Goal: Communication & Community: Answer question/provide support

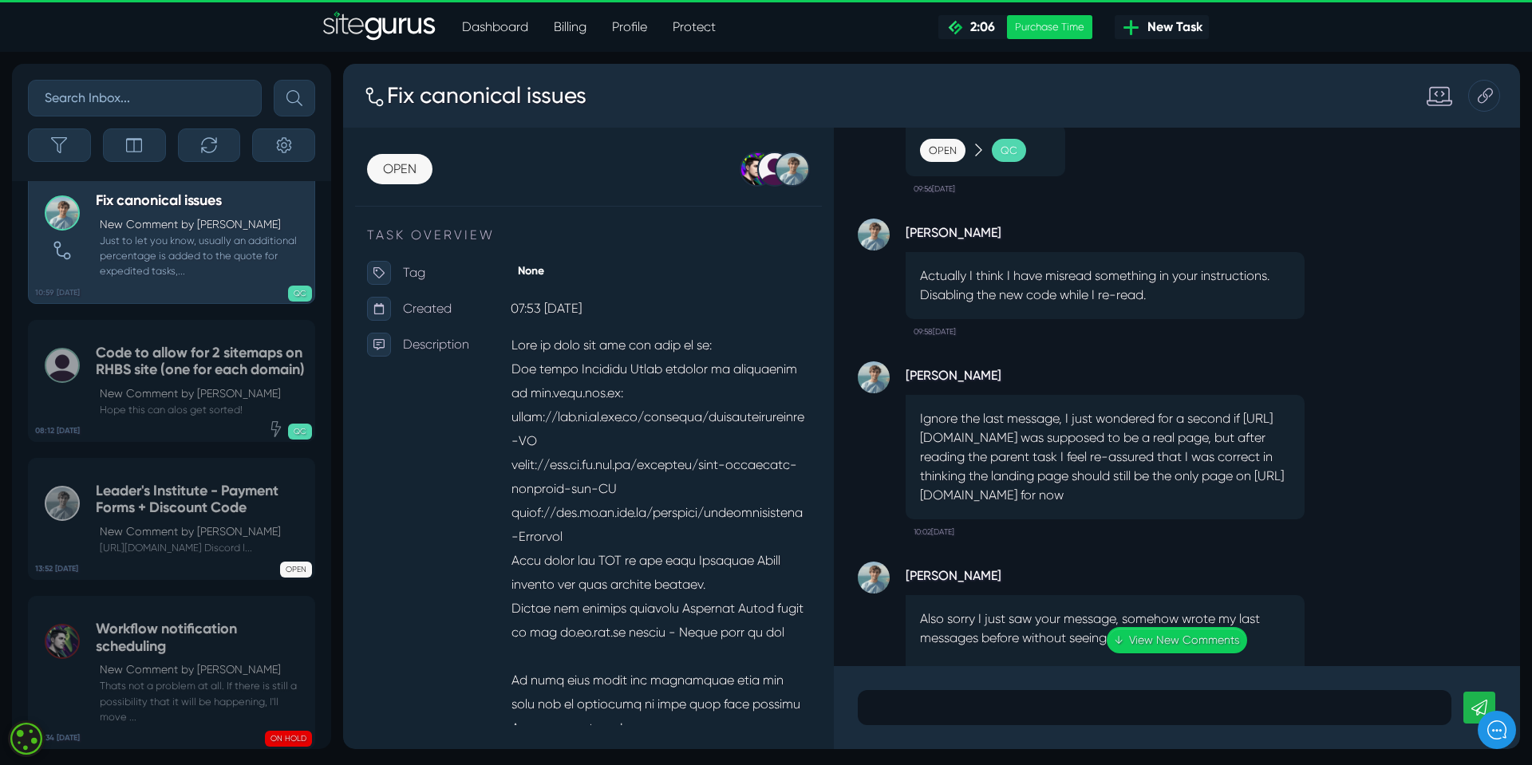
scroll to position [-558, 0]
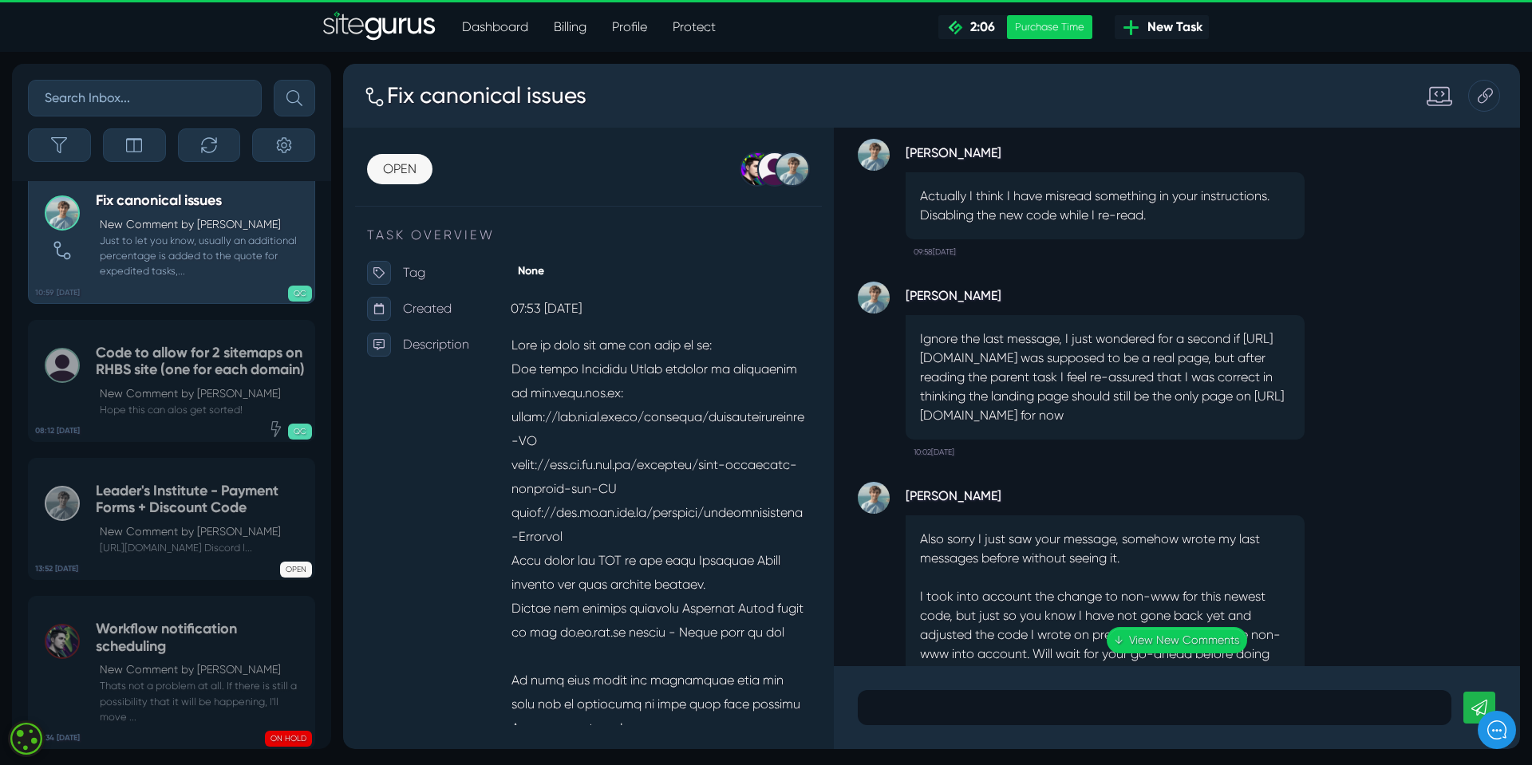
click at [1148, 334] on p "Ignore the last message, I just wondered for a second if [URL][DOMAIN_NAME] was…" at bounding box center [1105, 378] width 370 height 96
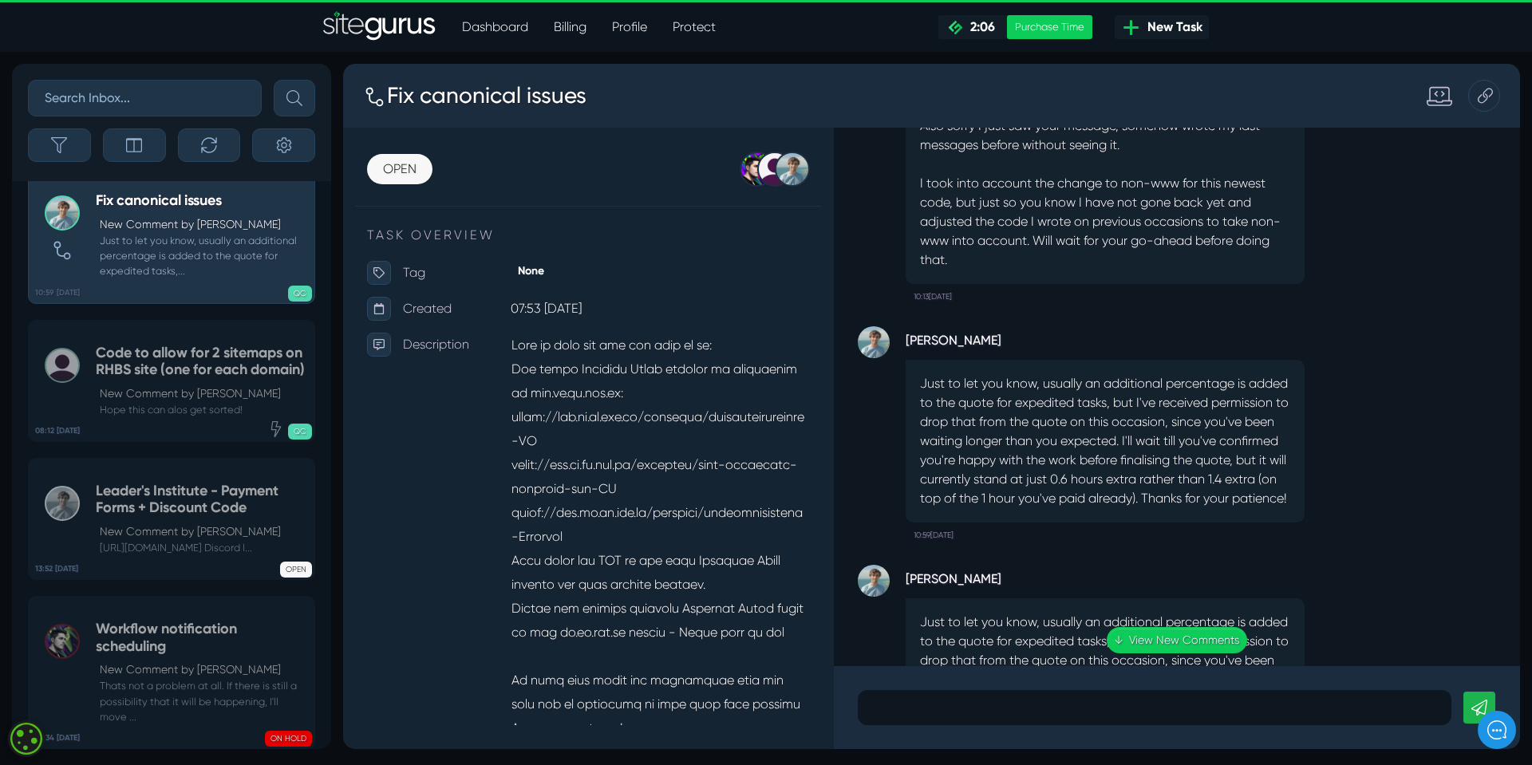
scroll to position [1, 0]
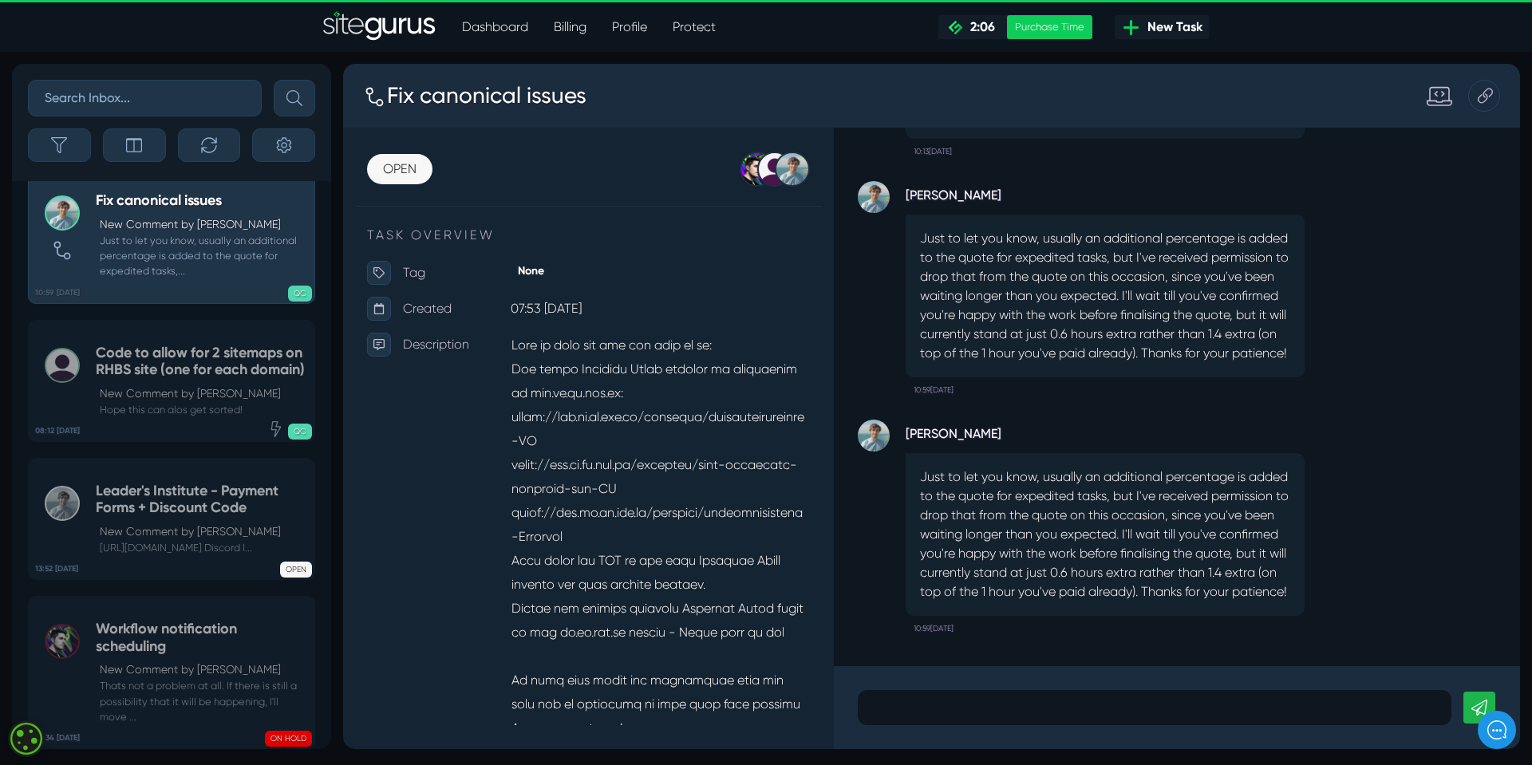
click at [913, 707] on p at bounding box center [1155, 707] width 570 height 19
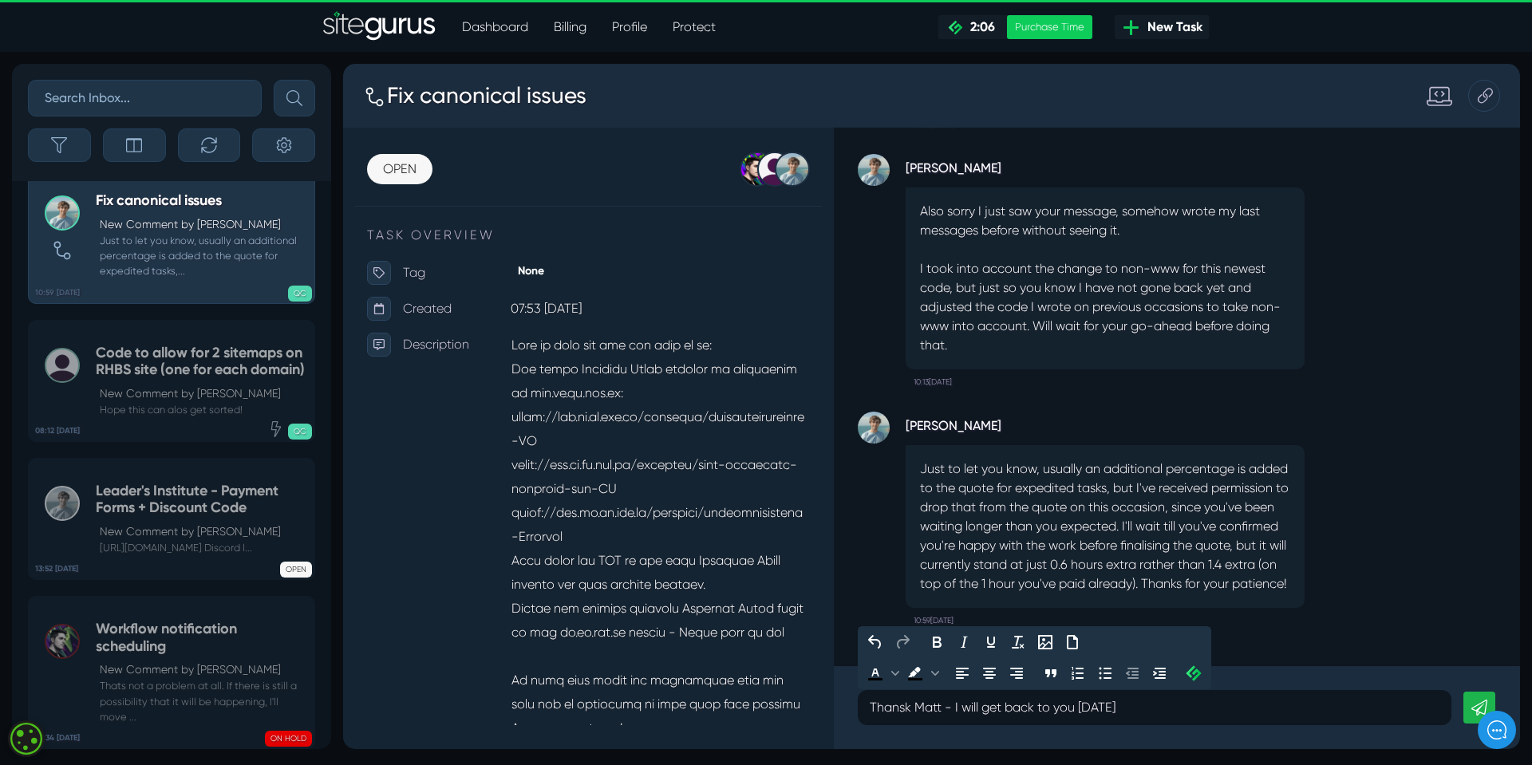
scroll to position [-239, 0]
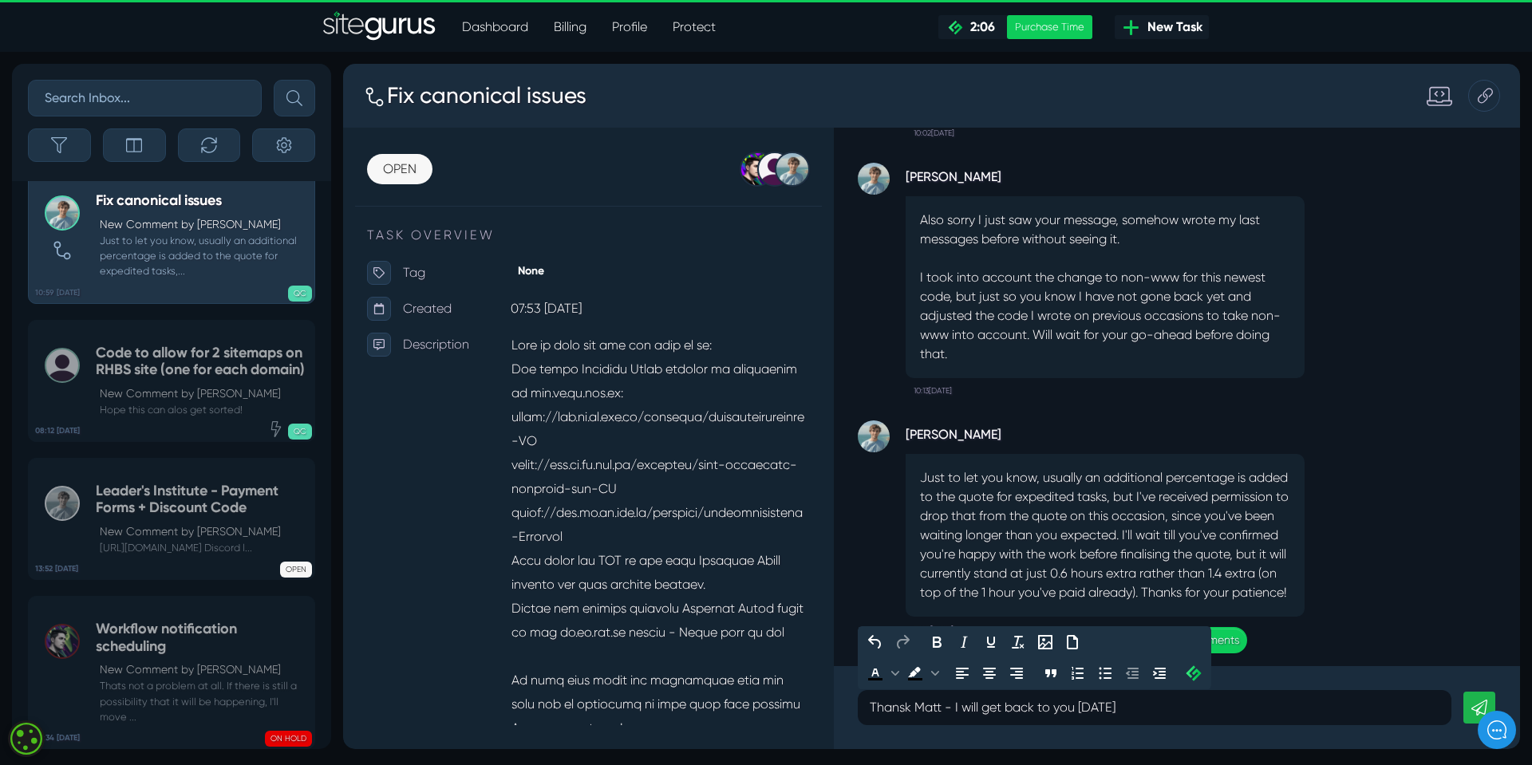
click at [920, 238] on p "Also sorry I just saw your message, somehow wrote my last messages before witho…" at bounding box center [1105, 287] width 370 height 153
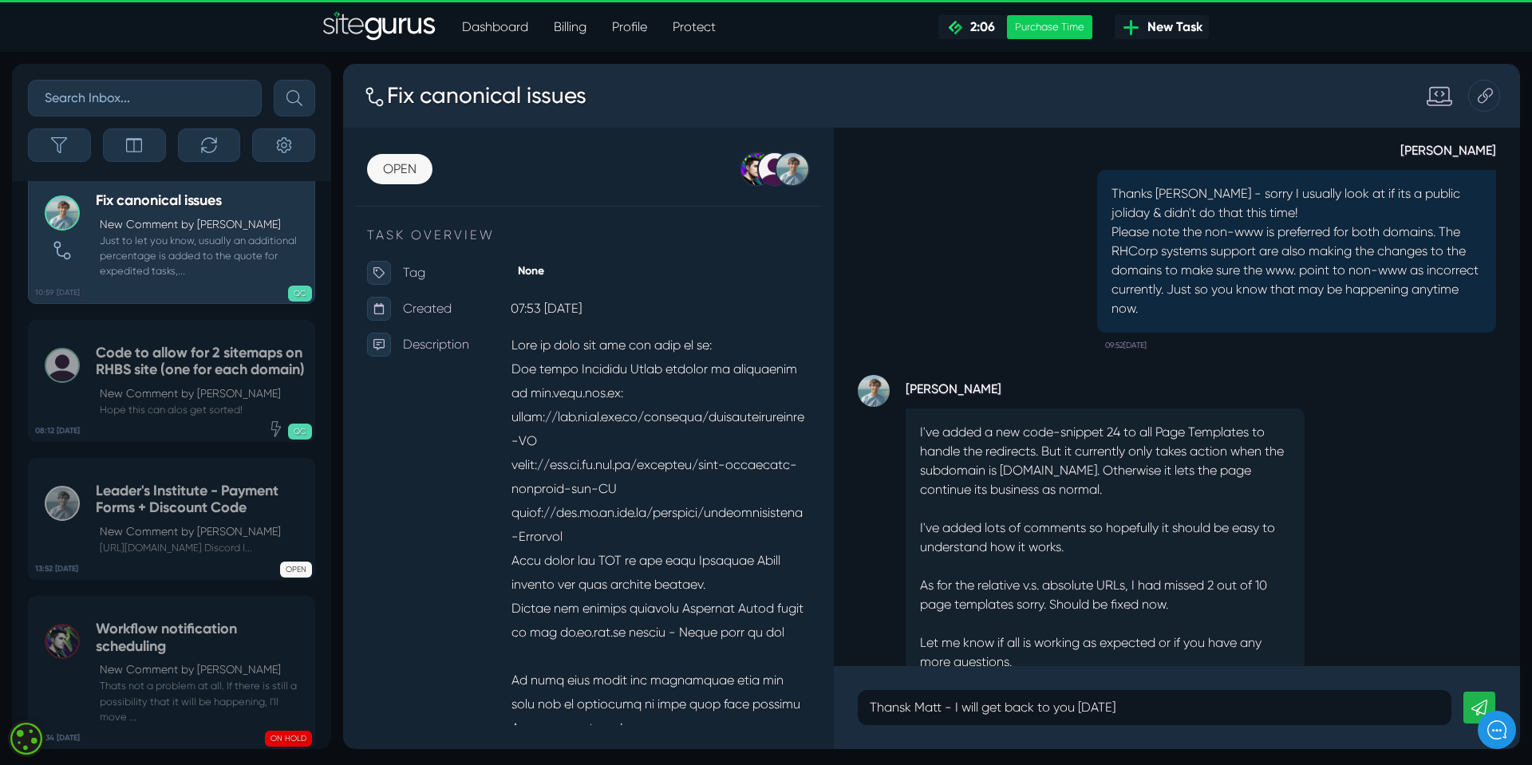
scroll to position [-1276, 0]
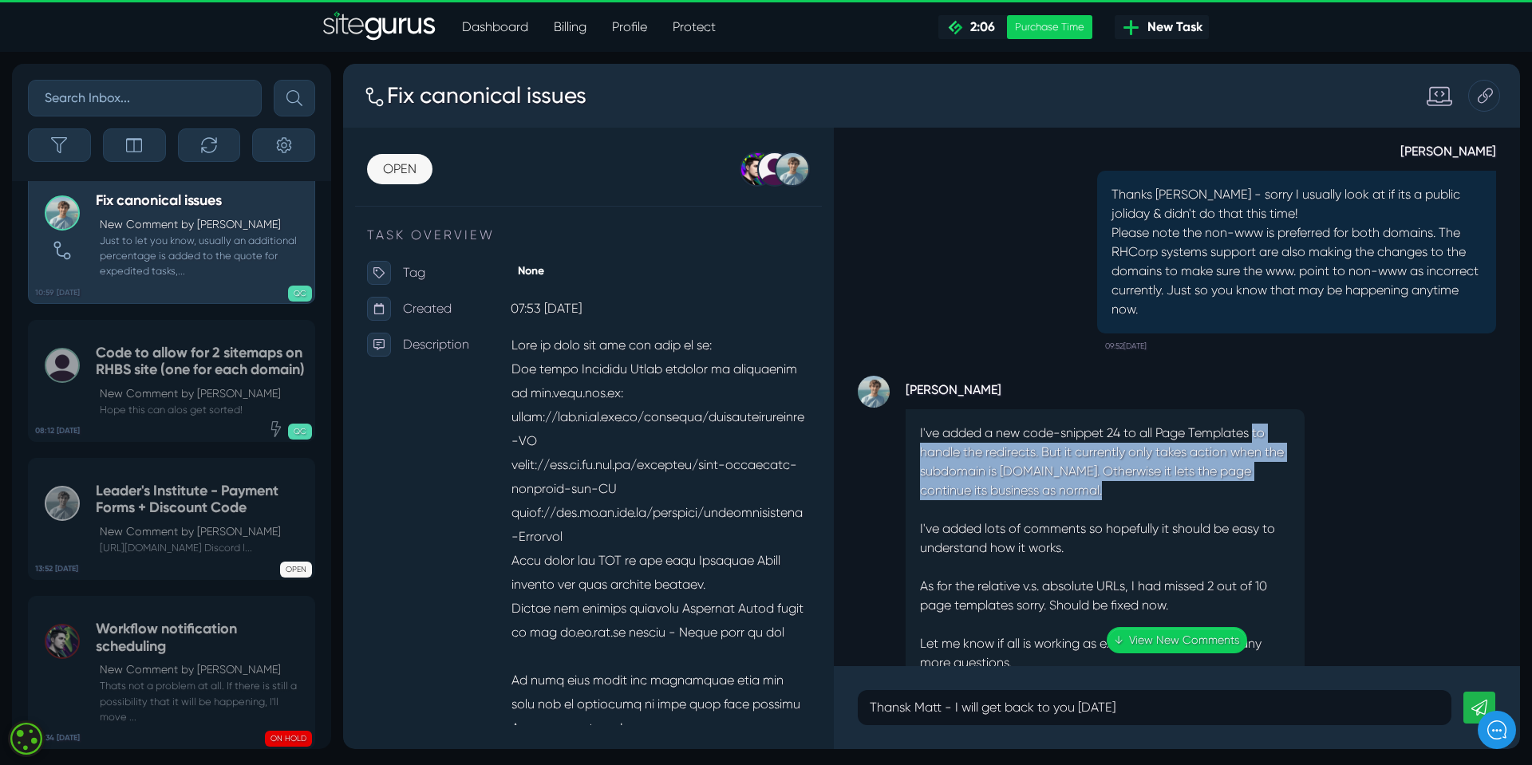
drag, startPoint x: 1260, startPoint y: 376, endPoint x: 1254, endPoint y: 428, distance: 52.2
click at [1254, 428] on p "I've added a new code-snippet 24 to all Page Templates to handle the redirects.…" at bounding box center [1105, 462] width 370 height 77
copy p "to handle the redirects. But it currently only takes action when the subdomain …"
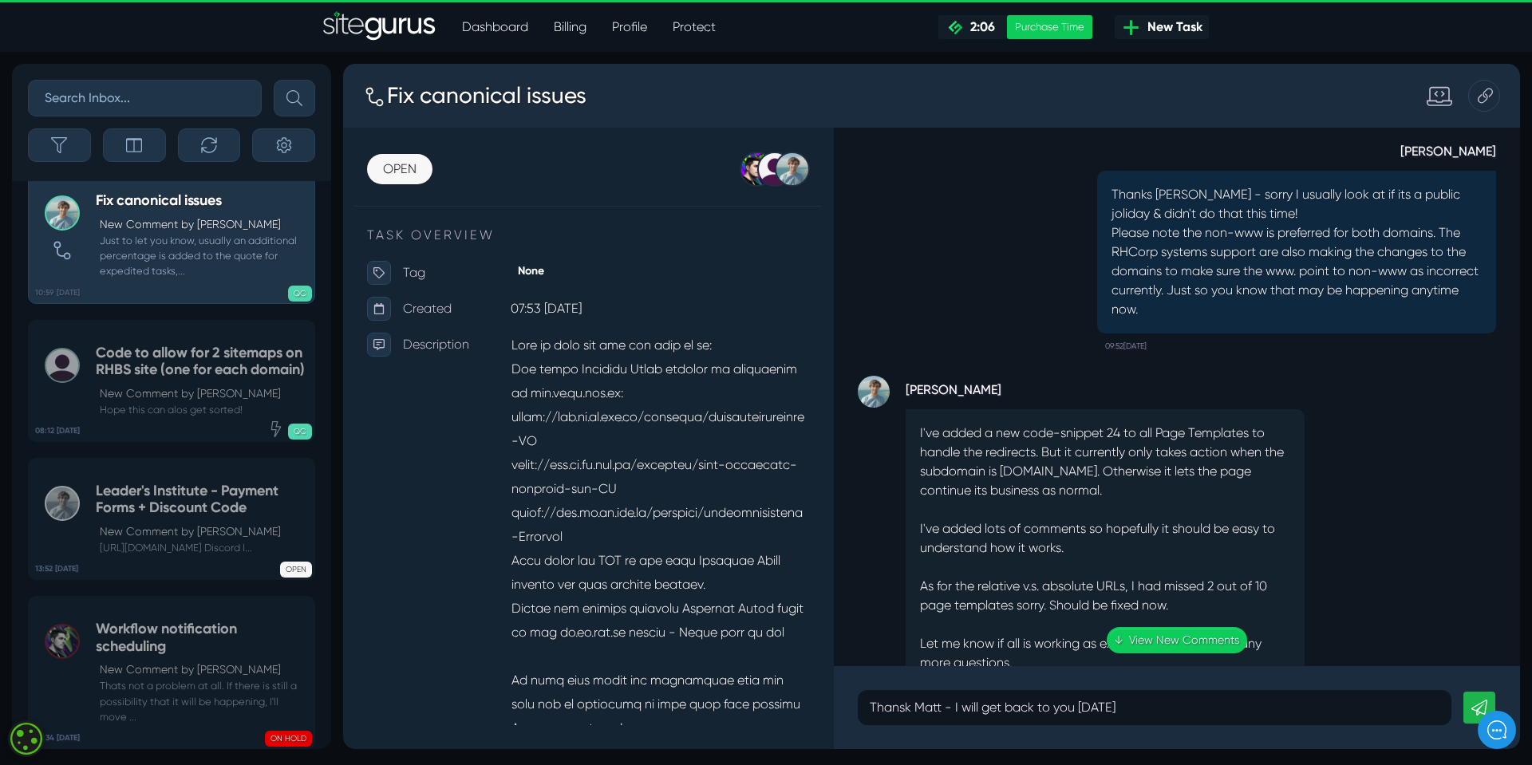
click at [1022, 424] on p "I've added a new code-snippet 24 to all Page Templates to handle the redirects.…" at bounding box center [1105, 462] width 370 height 77
drag, startPoint x: 944, startPoint y: 377, endPoint x: 1111, endPoint y: 493, distance: 203.5
click at [1111, 493] on div "I've added a new code-snippet 24 to all Page Templates to handle the redirects.…" at bounding box center [1105, 548] width 399 height 278
copy div "added a new code-snippet 24 to all Page Templates to handle the redirects. But …"
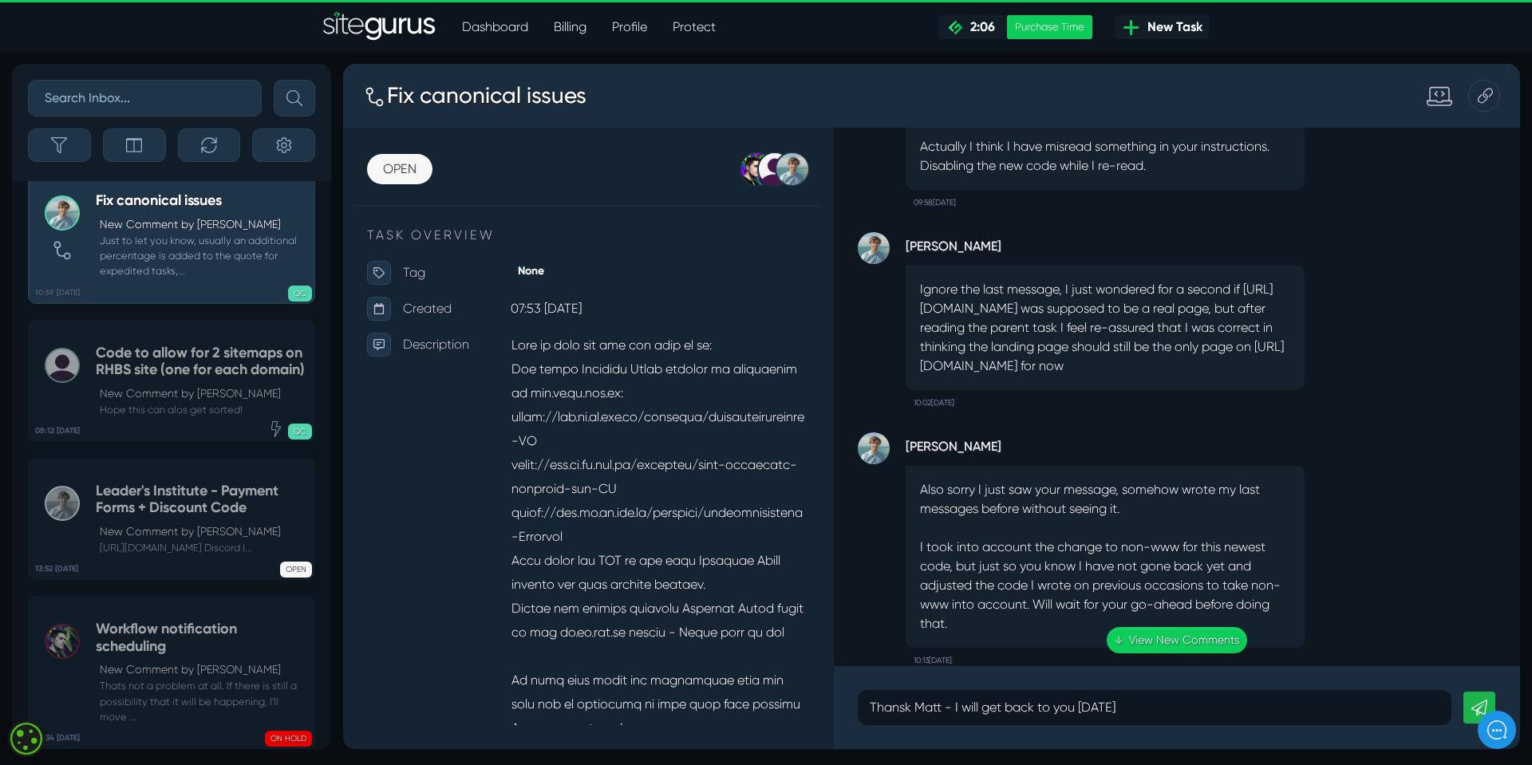
scroll to position [-478, 0]
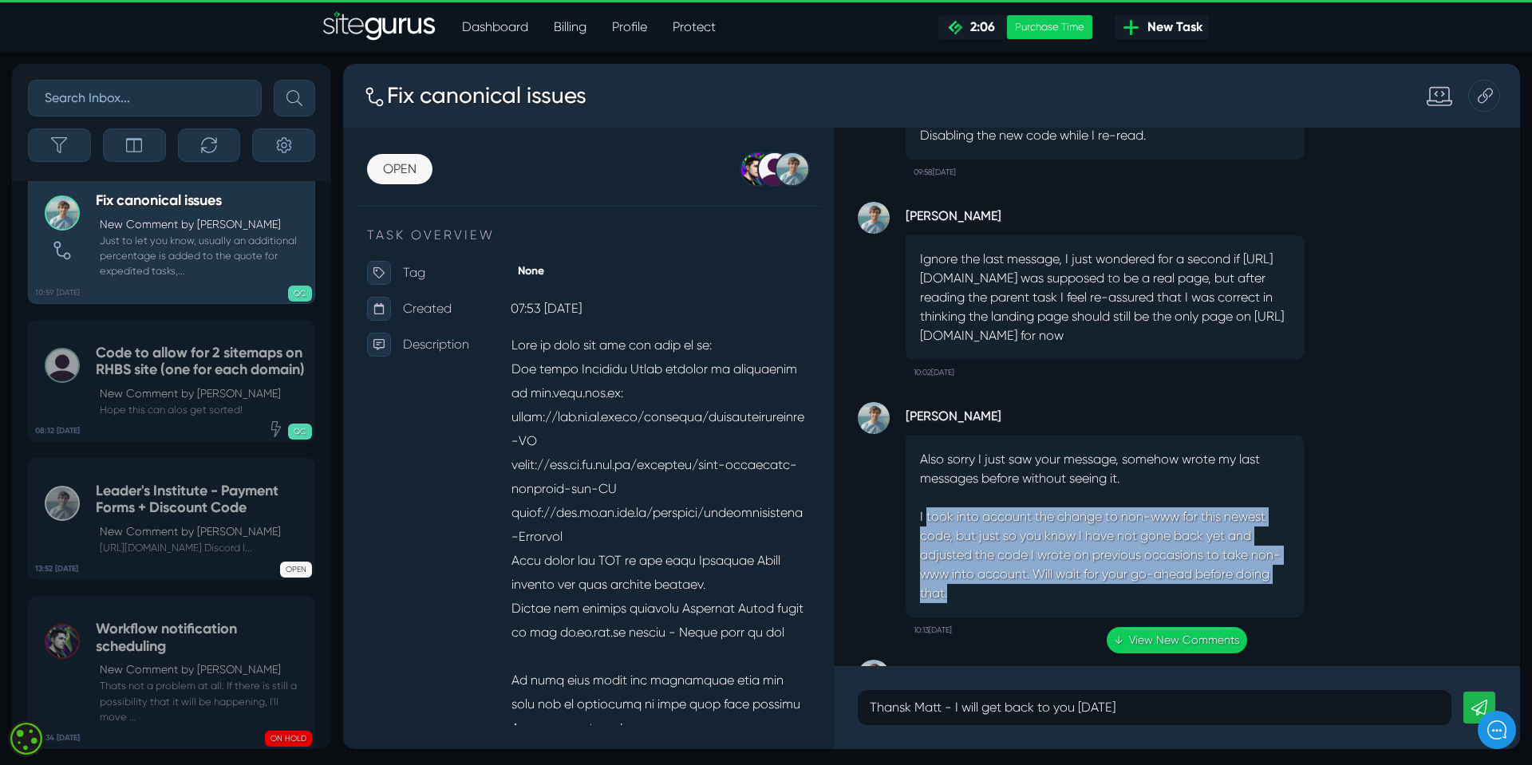
drag, startPoint x: 925, startPoint y: 476, endPoint x: 963, endPoint y: 548, distance: 81.7
click at [963, 552] on p "Also sorry I just saw your message, somehow wrote my last messages before witho…" at bounding box center [1105, 526] width 370 height 153
copy p "took into account the change to non-www for this newest code, but just so you k…"
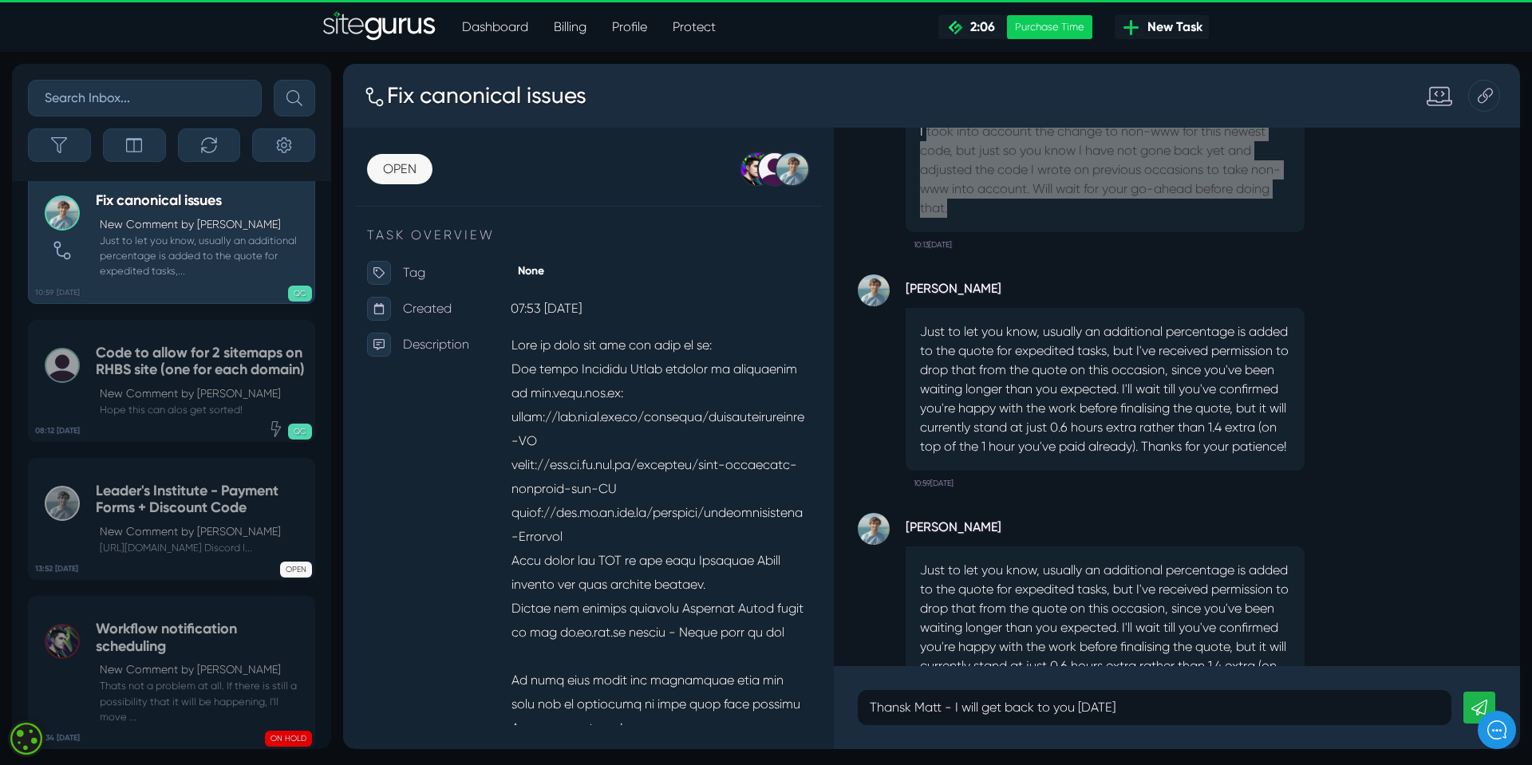
scroll to position [-318, 0]
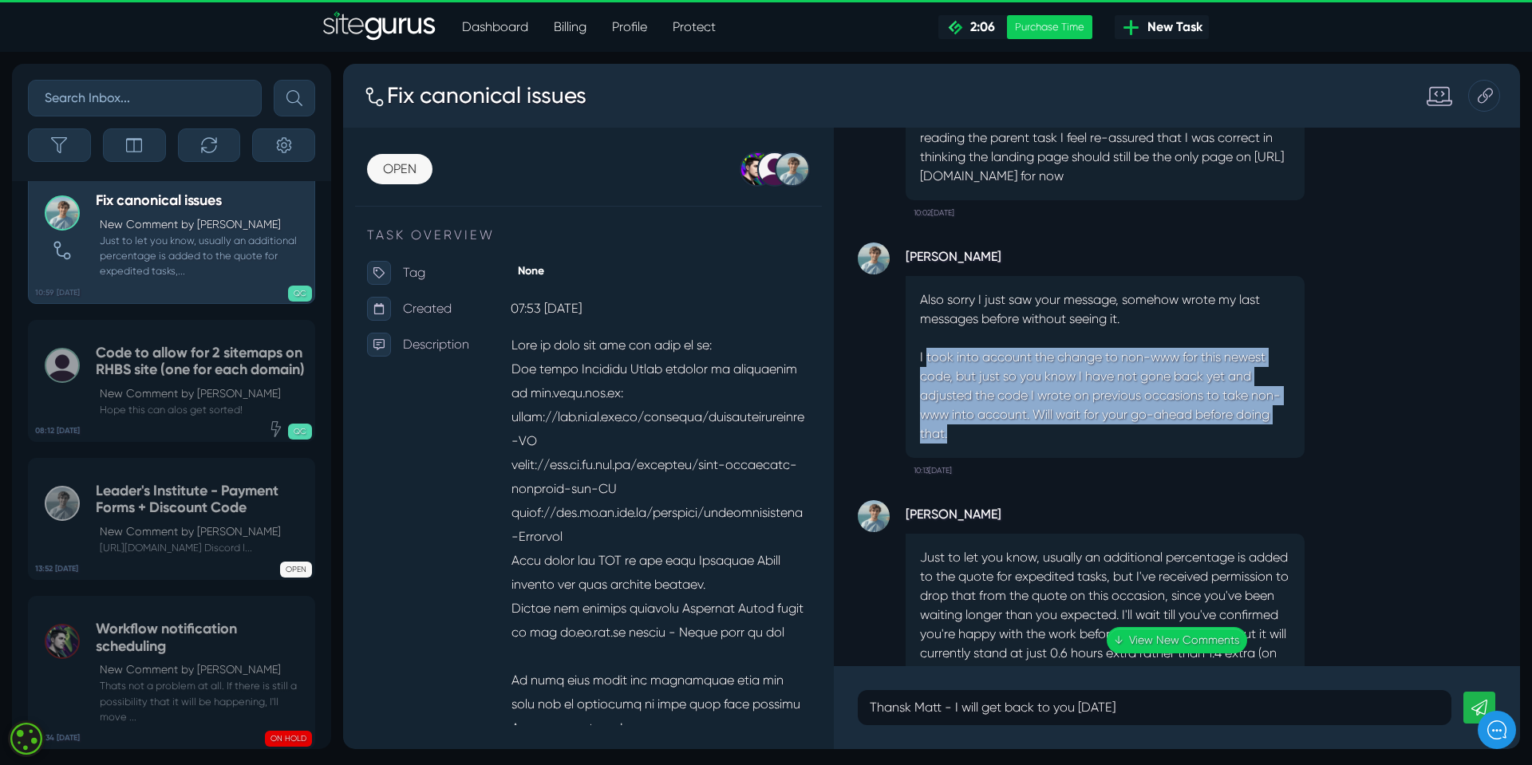
click at [1042, 400] on p "Also sorry I just saw your message, somehow wrote my last messages before witho…" at bounding box center [1105, 367] width 370 height 153
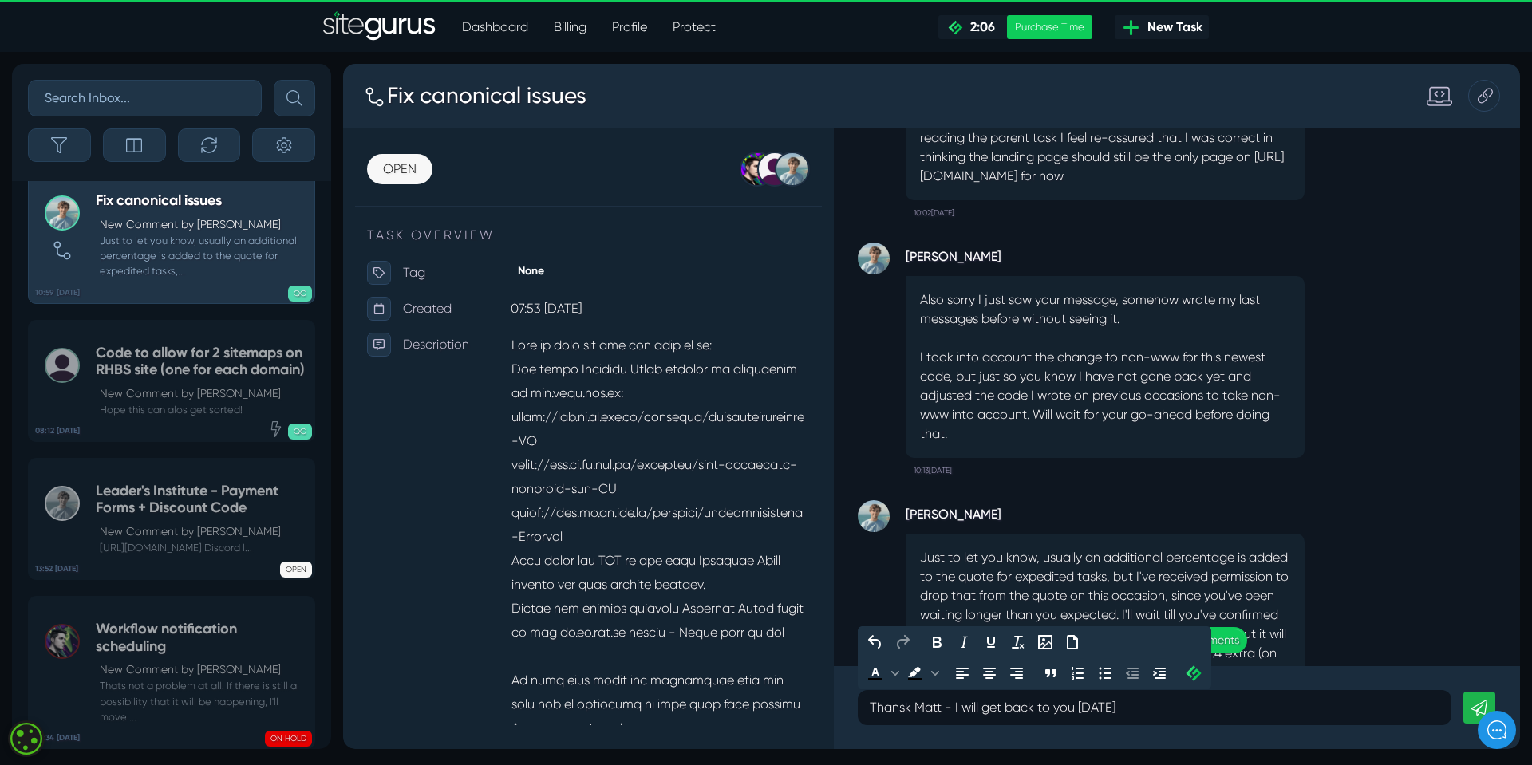
click at [1170, 705] on p "Thansk Matt - I will get back to you [DATE]" at bounding box center [1155, 707] width 570 height 19
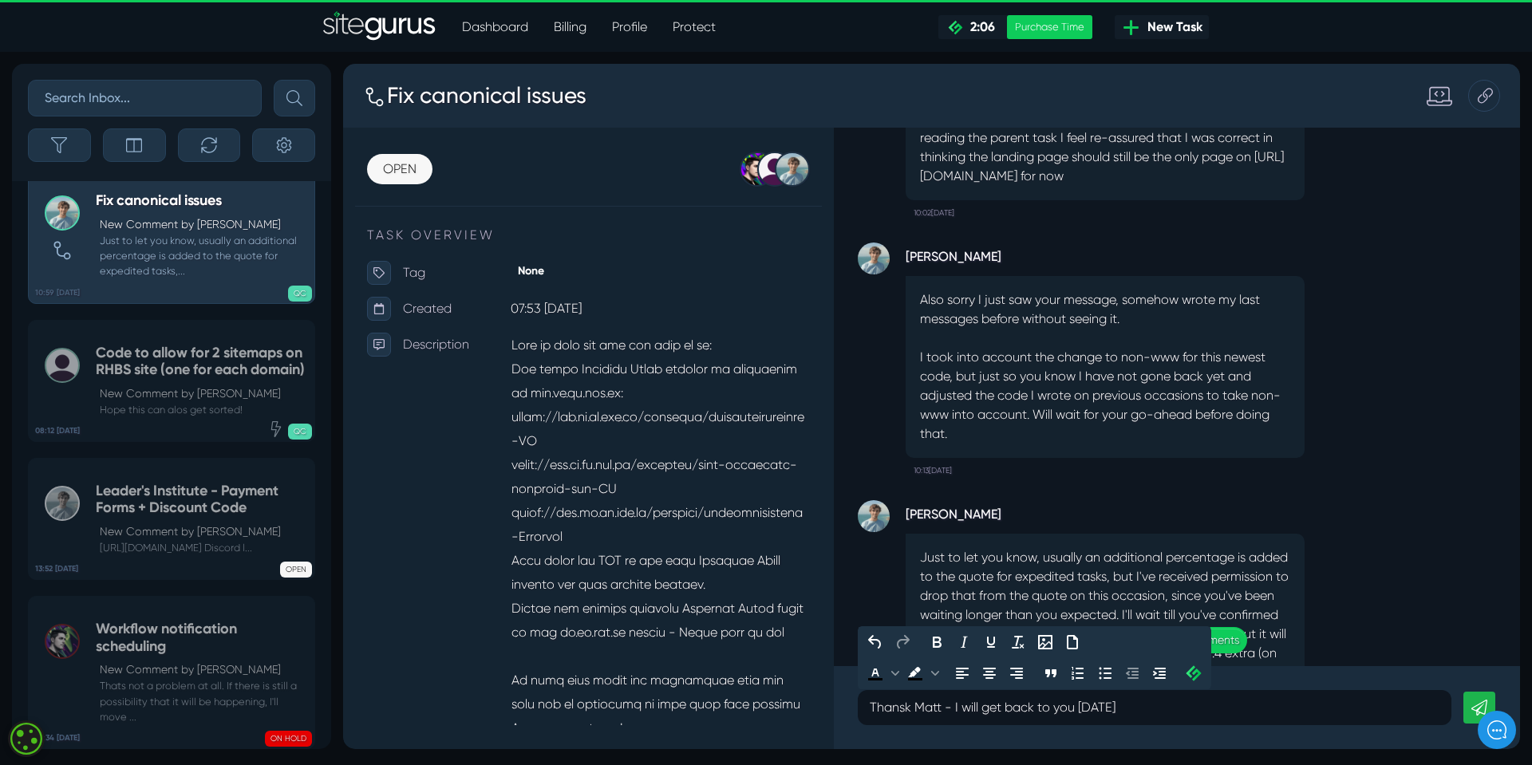
click at [1146, 706] on p "Thansk Matt - I will get back to you [DATE]" at bounding box center [1155, 707] width 570 height 19
click at [1314, 606] on div "[PERSON_NAME] Just to let you know, usually an additional percentage is added t…" at bounding box center [1177, 603] width 639 height 239
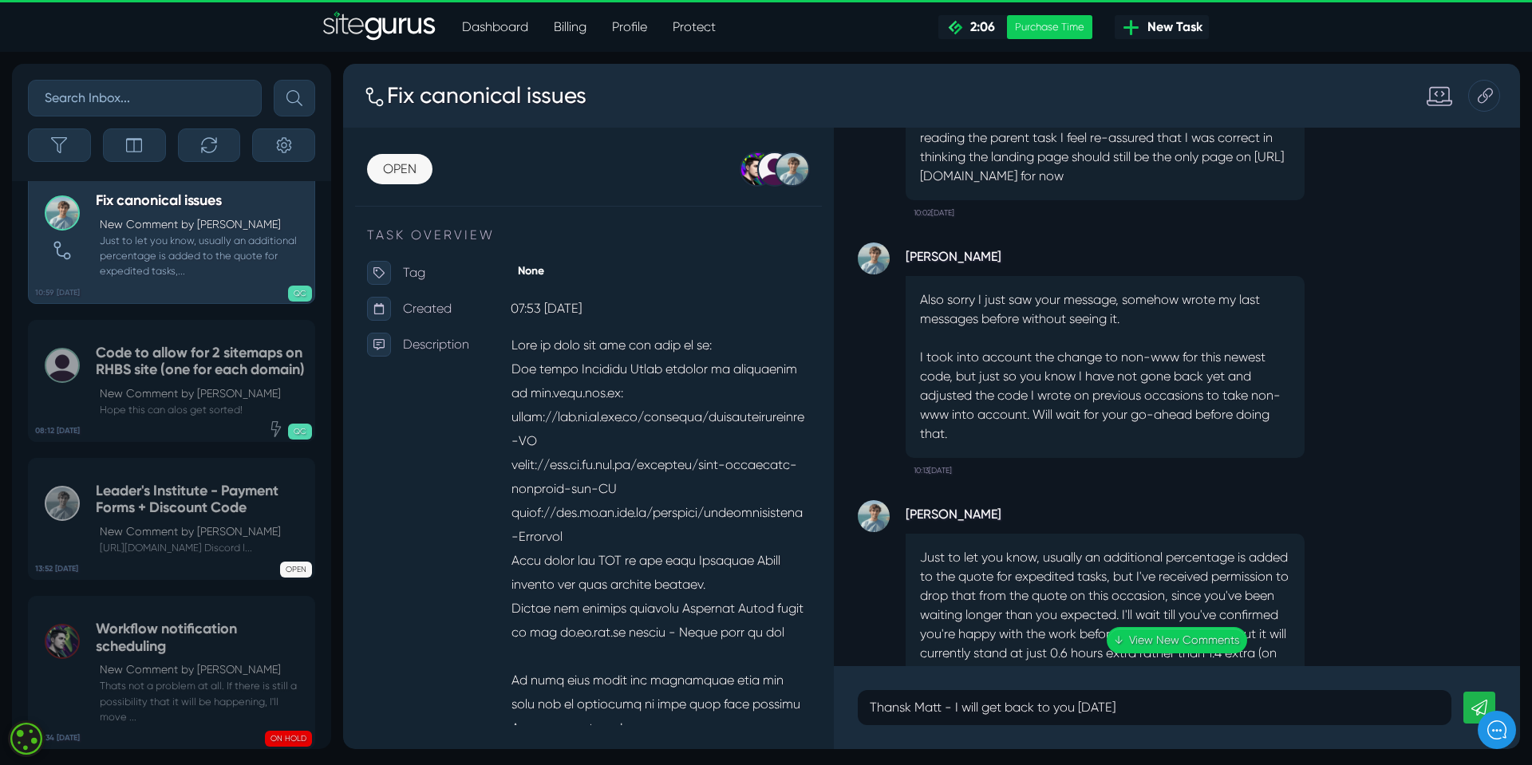
click at [1153, 709] on p "Thansk Matt - I will get back to you [DATE]" at bounding box center [1155, 707] width 570 height 19
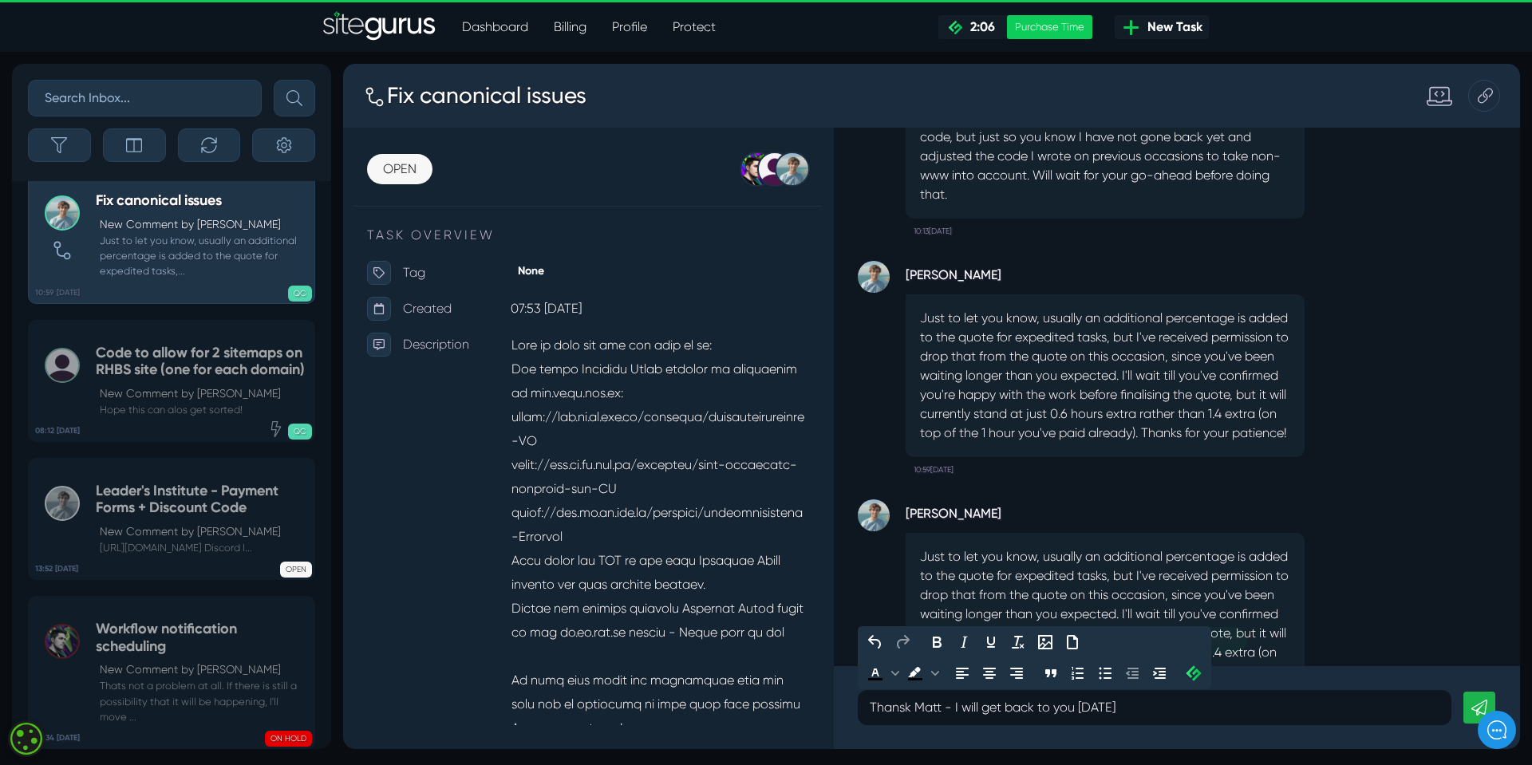
scroll to position [1, 0]
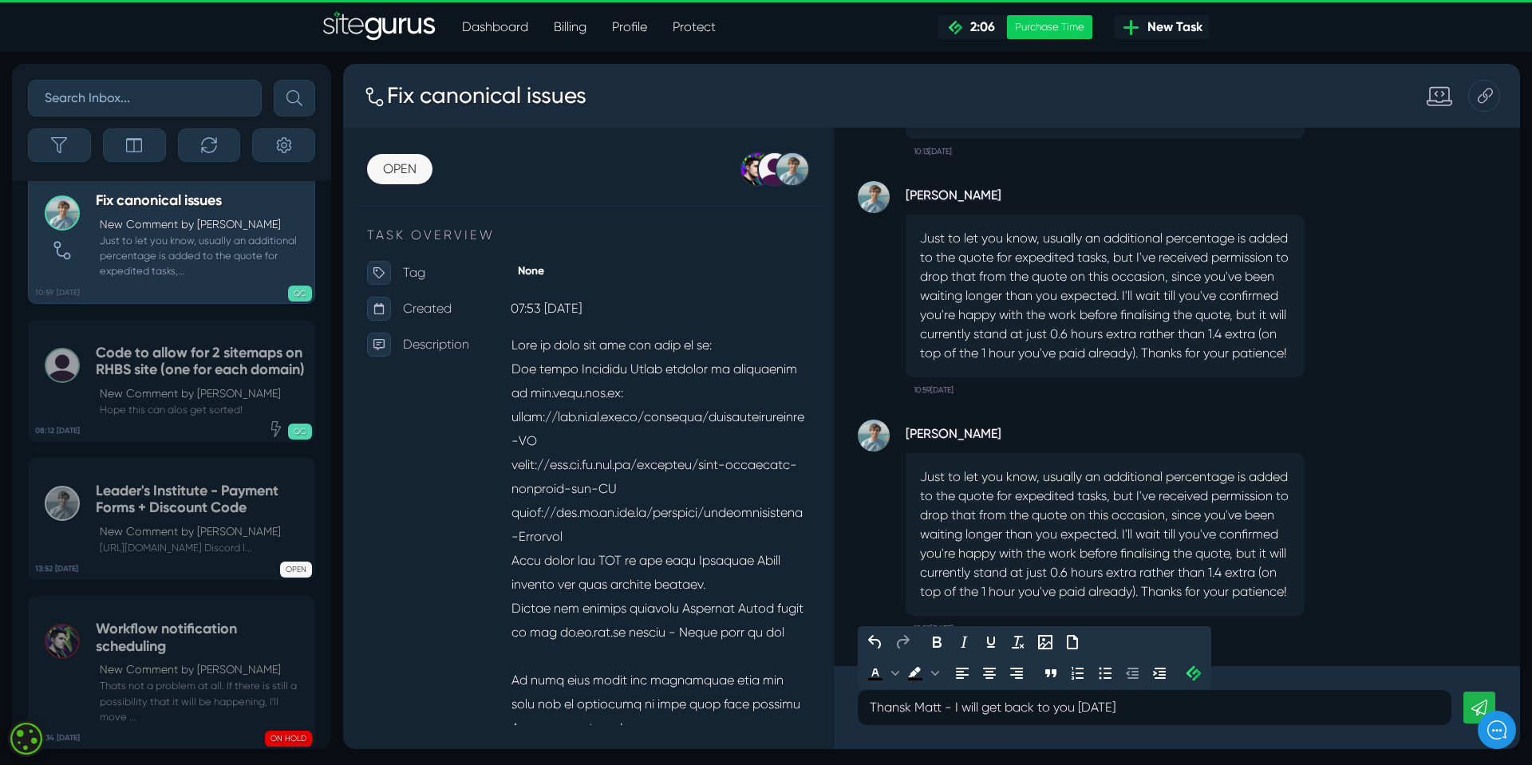
click at [1152, 710] on p "Thansk Matt - I will get back to you [DATE]" at bounding box center [1155, 707] width 570 height 19
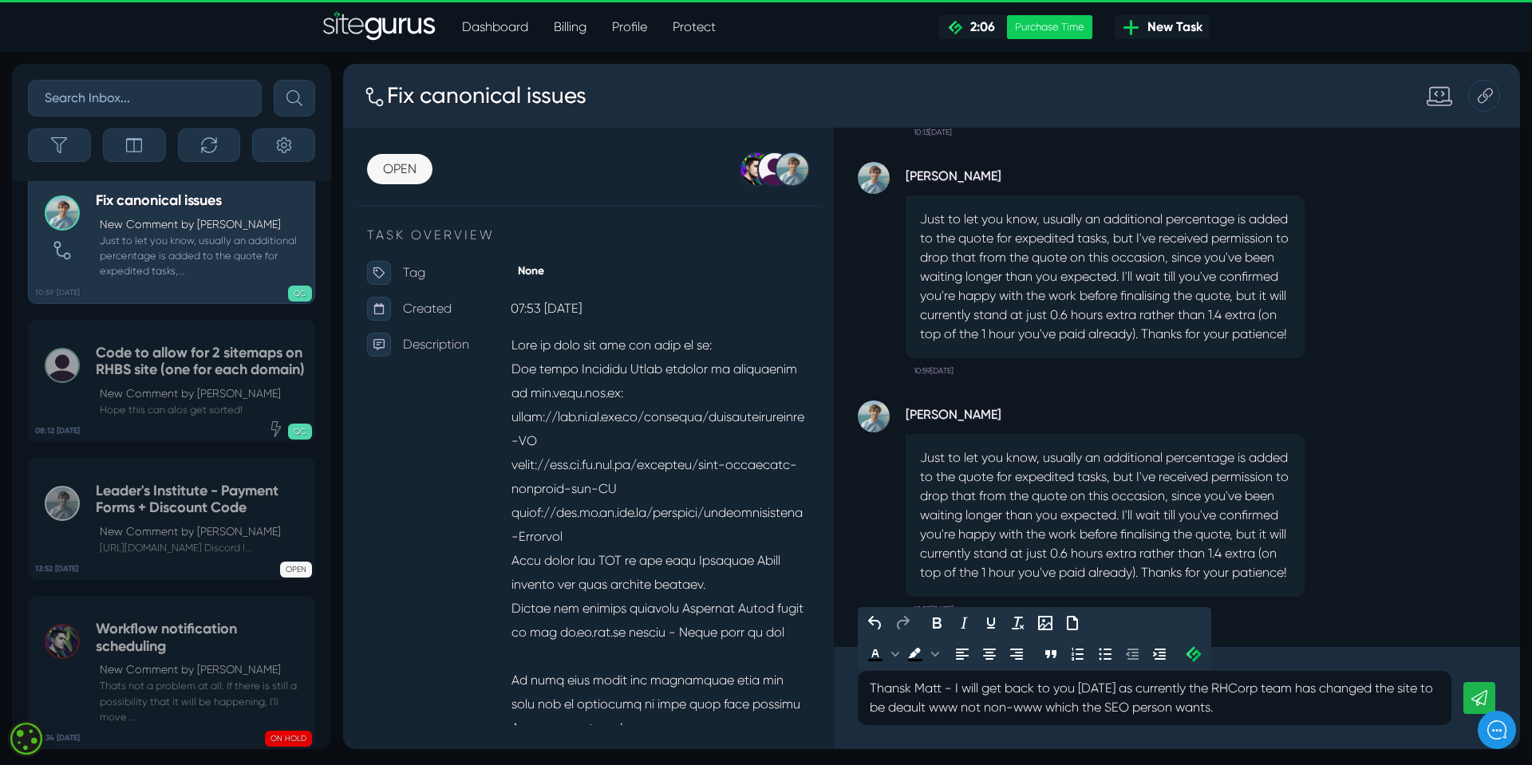
click at [944, 708] on p "Thansk Matt - I will get back to you [DATE] as currently the RHCorp team has ch…" at bounding box center [1155, 698] width 570 height 38
click at [911, 686] on p "Thansk Matt - I will get back to you [DATE] as currently the RHCorp team has ch…" at bounding box center [1155, 698] width 570 height 38
click at [933, 686] on p "Thanks [PERSON_NAME] - I will get back to you [DATE] as currently the RHCorp te…" at bounding box center [1155, 698] width 570 height 38
drag, startPoint x: 942, startPoint y: 689, endPoint x: 945, endPoint y: 698, distance: 9.3
click at [942, 691] on p "Thanks [PERSON_NAME] - I will get back to you [DATE] as currently the RHCorp te…" at bounding box center [1155, 698] width 570 height 38
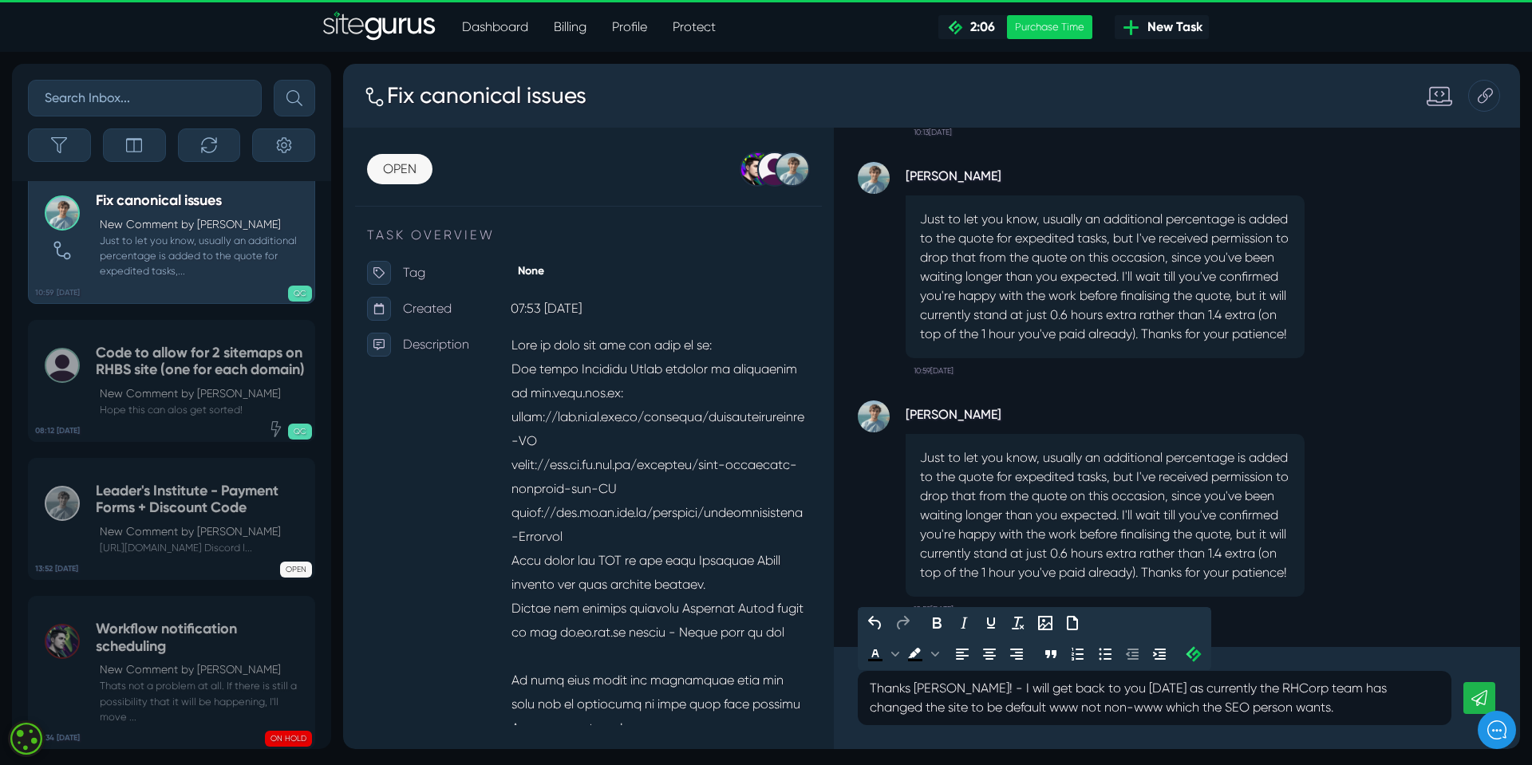
click at [955, 692] on p "Thanks [PERSON_NAME]! - I will get back to you [DATE] as currently the RHCorp t…" at bounding box center [1155, 698] width 570 height 38
click at [1281, 707] on p "Thanks [PERSON_NAME]! I will get back to you [DATE] as currently the RHCorp tea…" at bounding box center [1155, 698] width 570 height 38
click at [916, 690] on p "Thanks [PERSON_NAME]! I will get back to you [DATE] as currently the RHCorp tea…" at bounding box center [1155, 698] width 570 height 38
click at [1004, 687] on p "Thanks so much [PERSON_NAME]! I will get back to you [DATE] as currently the RH…" at bounding box center [1155, 698] width 570 height 38
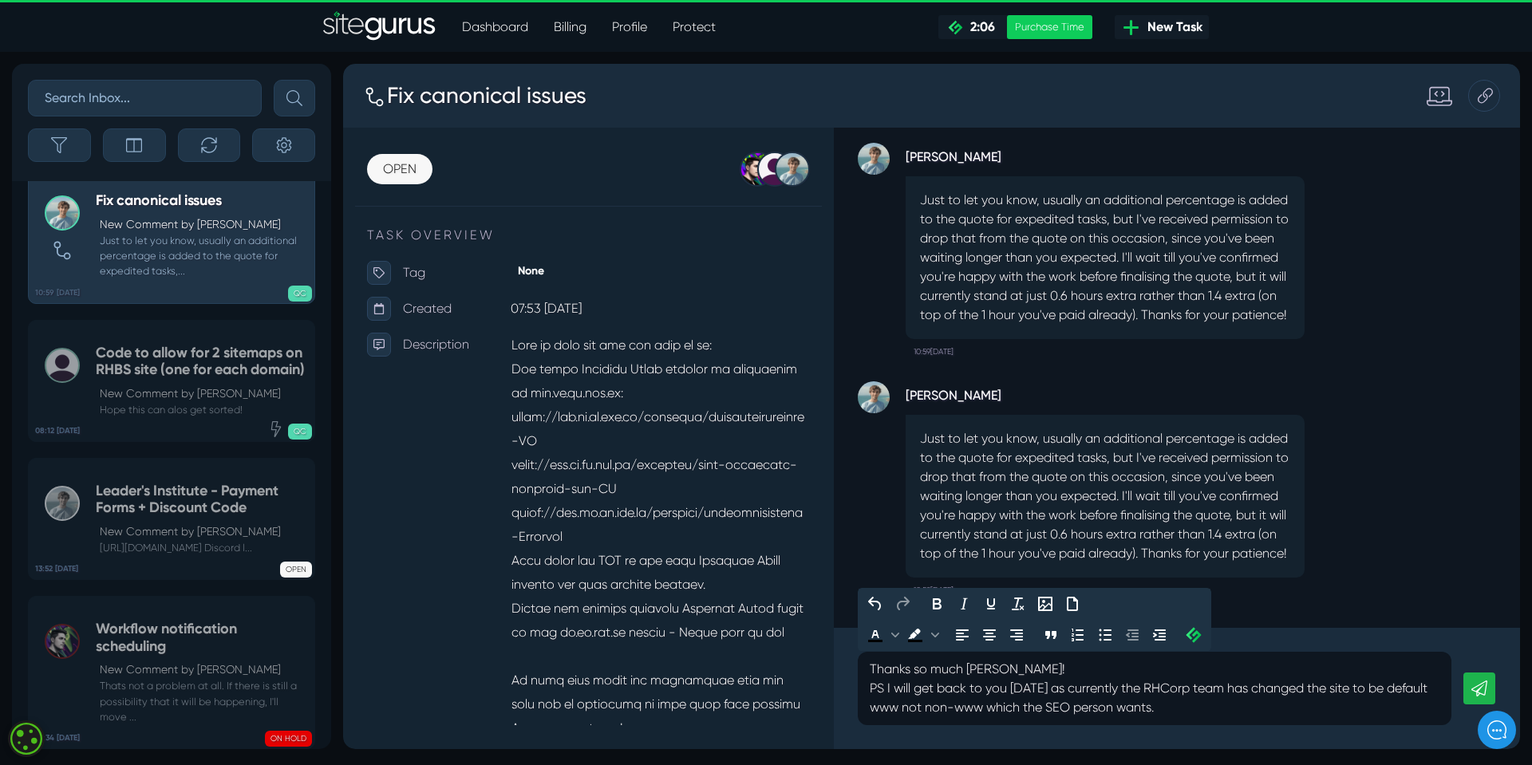
click at [1275, 690] on p "PS I will get back to you [DATE] as currently the RHCorp team has changed the s…" at bounding box center [1155, 698] width 570 height 38
click at [1367, 690] on p "PS I will get back to you [DATE] as currently the RHCorp team has manged to cha…" at bounding box center [1155, 698] width 570 height 38
click at [1014, 710] on p "PS I will get back to you [DATE] as currently the RHCorp team has manged to upd…" at bounding box center [1155, 698] width 570 height 38
click at [1013, 709] on p "PS I will get back to you [DATE] as currently the RHCorp team has manged to upd…" at bounding box center [1155, 698] width 570 height 38
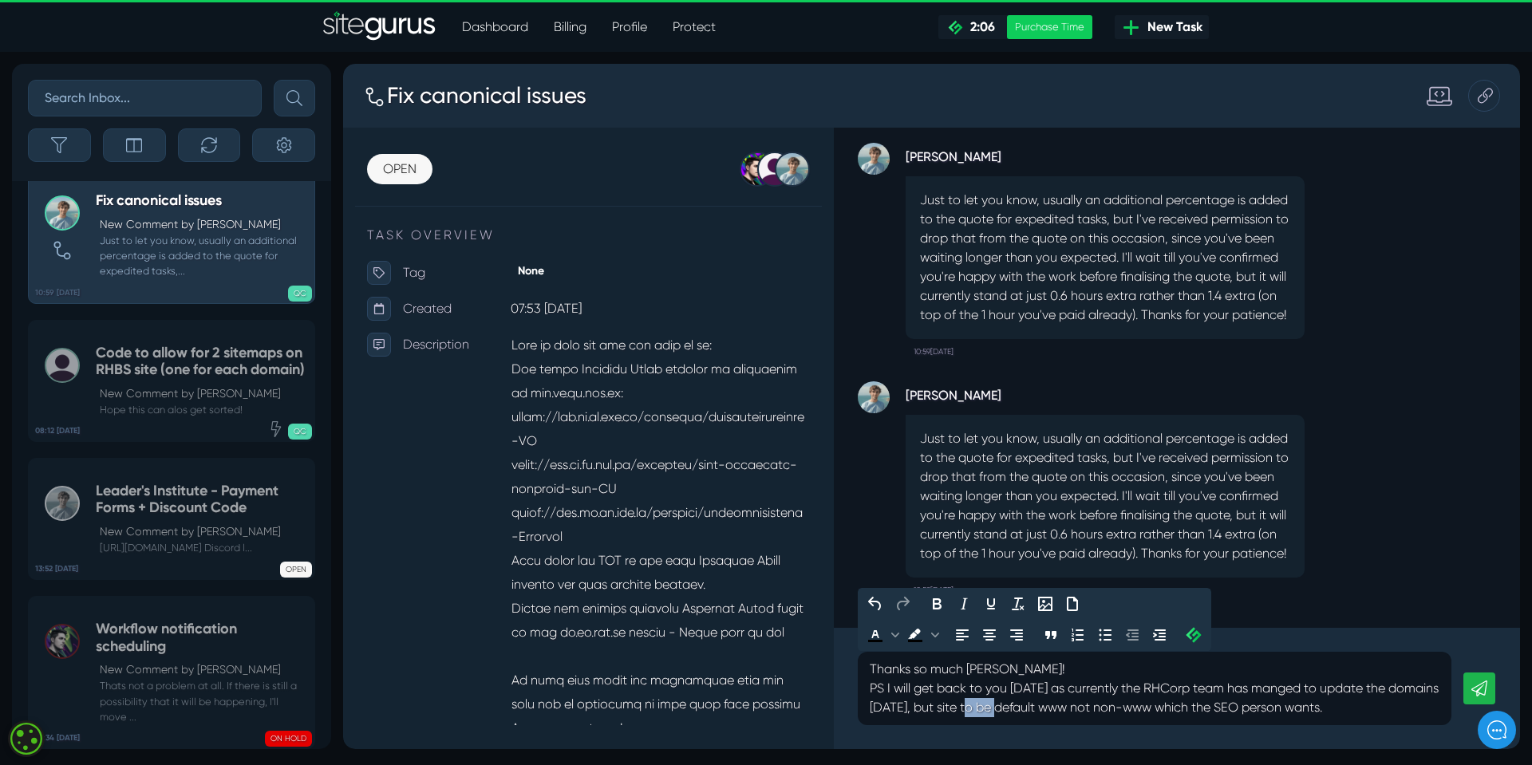
drag, startPoint x: 1013, startPoint y: 709, endPoint x: 1042, endPoint y: 710, distance: 28.7
click at [1042, 710] on p "PS I will get back to you [DATE] as currently the RHCorp team has manged to upd…" at bounding box center [1155, 698] width 570 height 38
click at [1041, 714] on p "PS I will get back to you [DATE] as currently the RHCorp team has manged to upd…" at bounding box center [1155, 698] width 570 height 38
drag, startPoint x: 1075, startPoint y: 706, endPoint x: 1127, endPoint y: 706, distance: 51.9
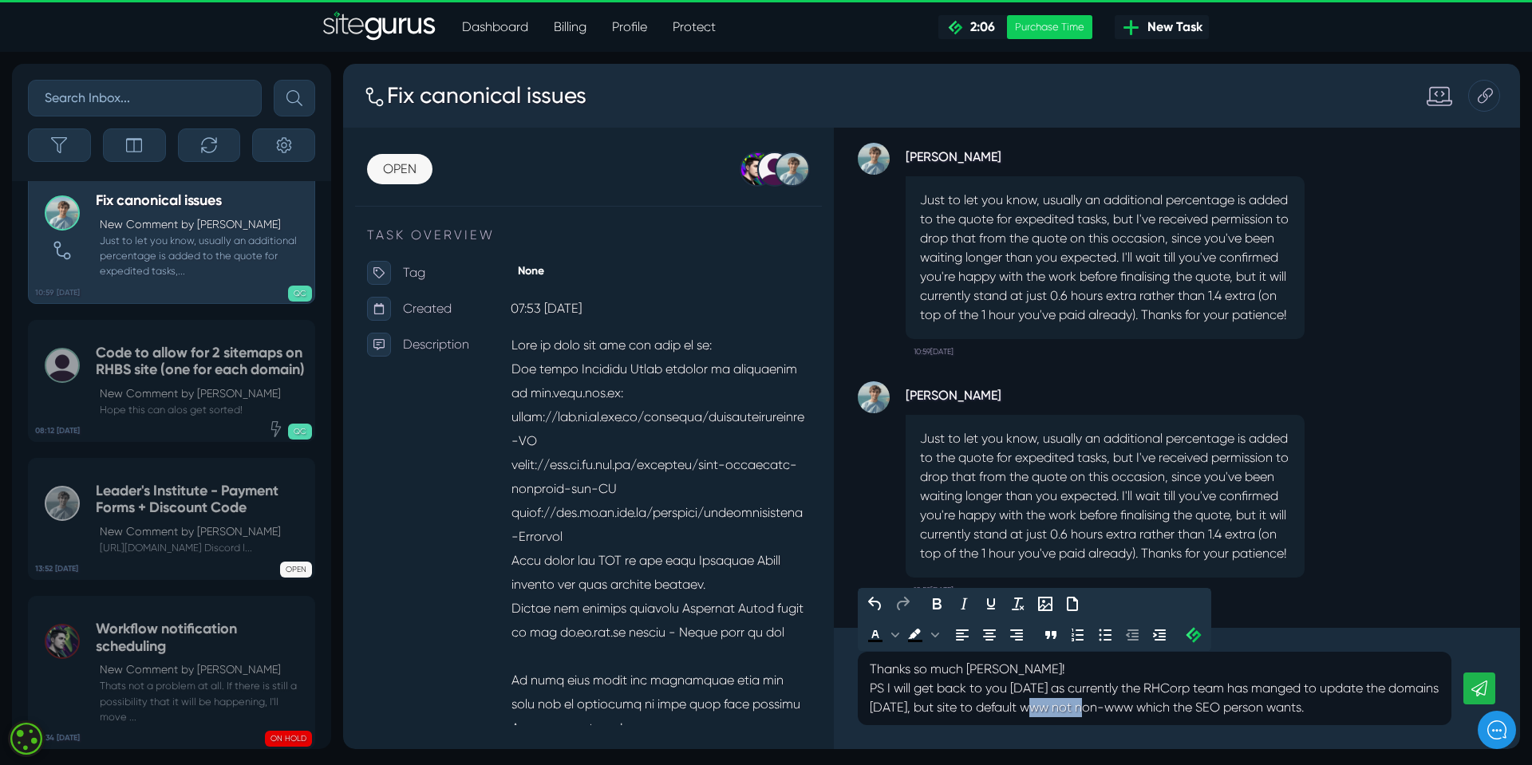
click at [1127, 706] on p "PS I will get back to you [DATE] as currently the RHCorp team has manged to upd…" at bounding box center [1155, 698] width 570 height 38
drag, startPoint x: 1351, startPoint y: 706, endPoint x: 1361, endPoint y: 716, distance: 13.5
click at [1358, 713] on p "PS I will get back to you [DATE] as currently the RHCorp team has manged to upd…" at bounding box center [1155, 698] width 570 height 38
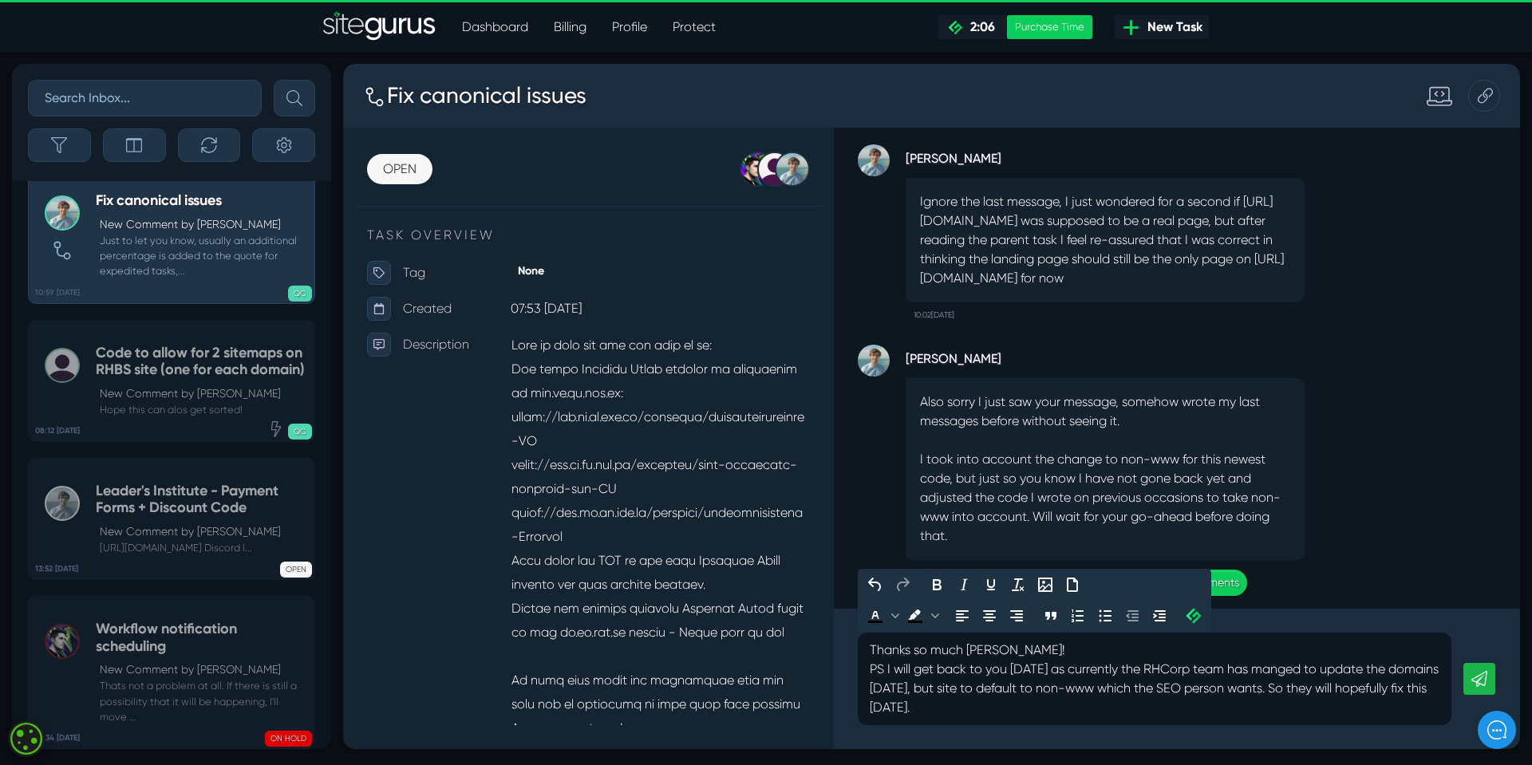
scroll to position [-398, 0]
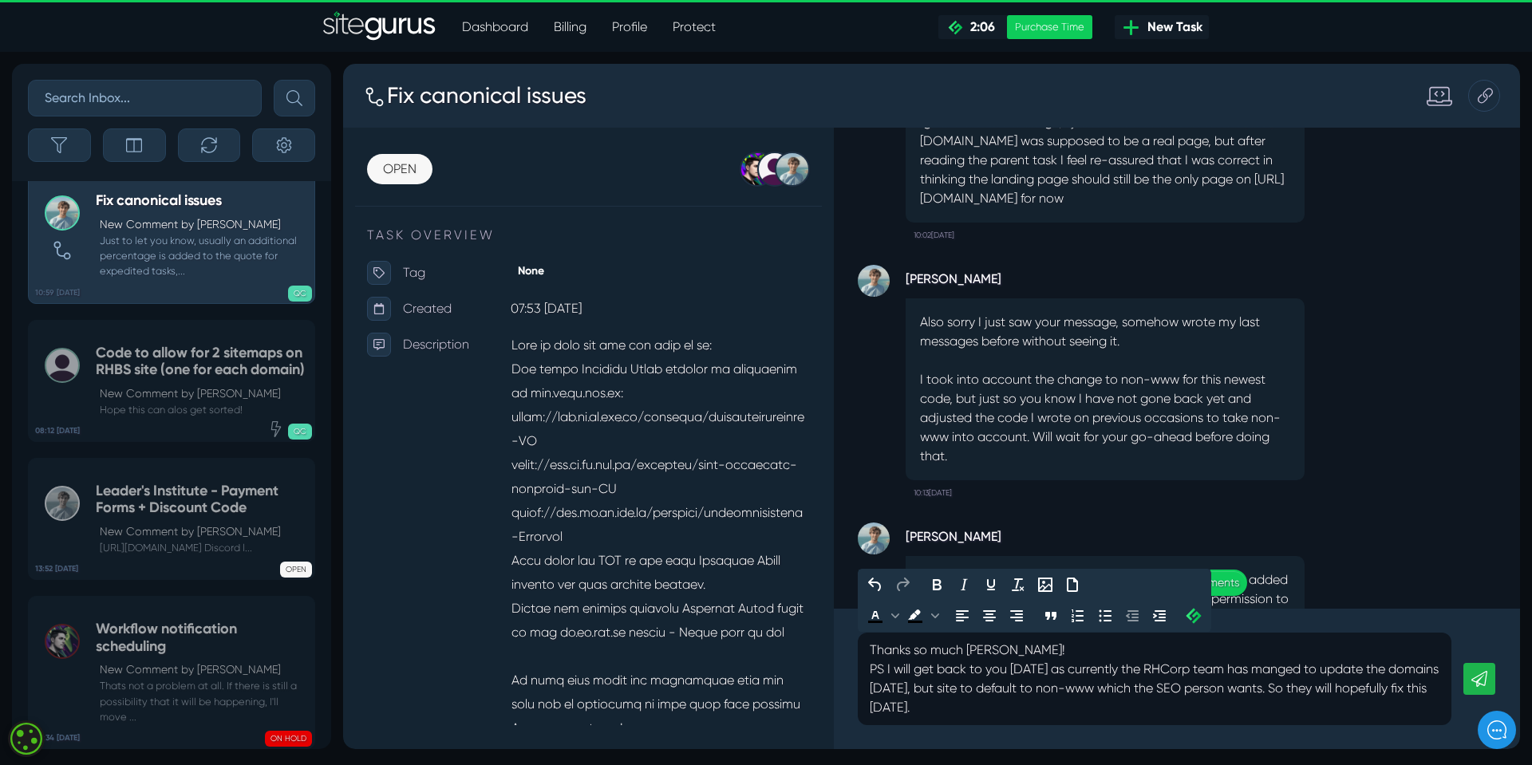
click at [1049, 710] on p "PS I will get back to you [DATE] as currently the RHCorp team has manged to upd…" at bounding box center [1155, 688] width 570 height 57
click at [979, 705] on p "PS I will get back to you [DATE] as currently the RHCorp team has manged to upd…" at bounding box center [1155, 688] width 570 height 57
click at [1022, 709] on p "PS I will get back to you [DATE] as currently the RHCorp team has manged to upd…" at bounding box center [1155, 688] width 570 height 57
click at [1004, 711] on p "PS I will get back to you [DATE] as currently the RHCorp team has manged to upd…" at bounding box center [1155, 688] width 570 height 57
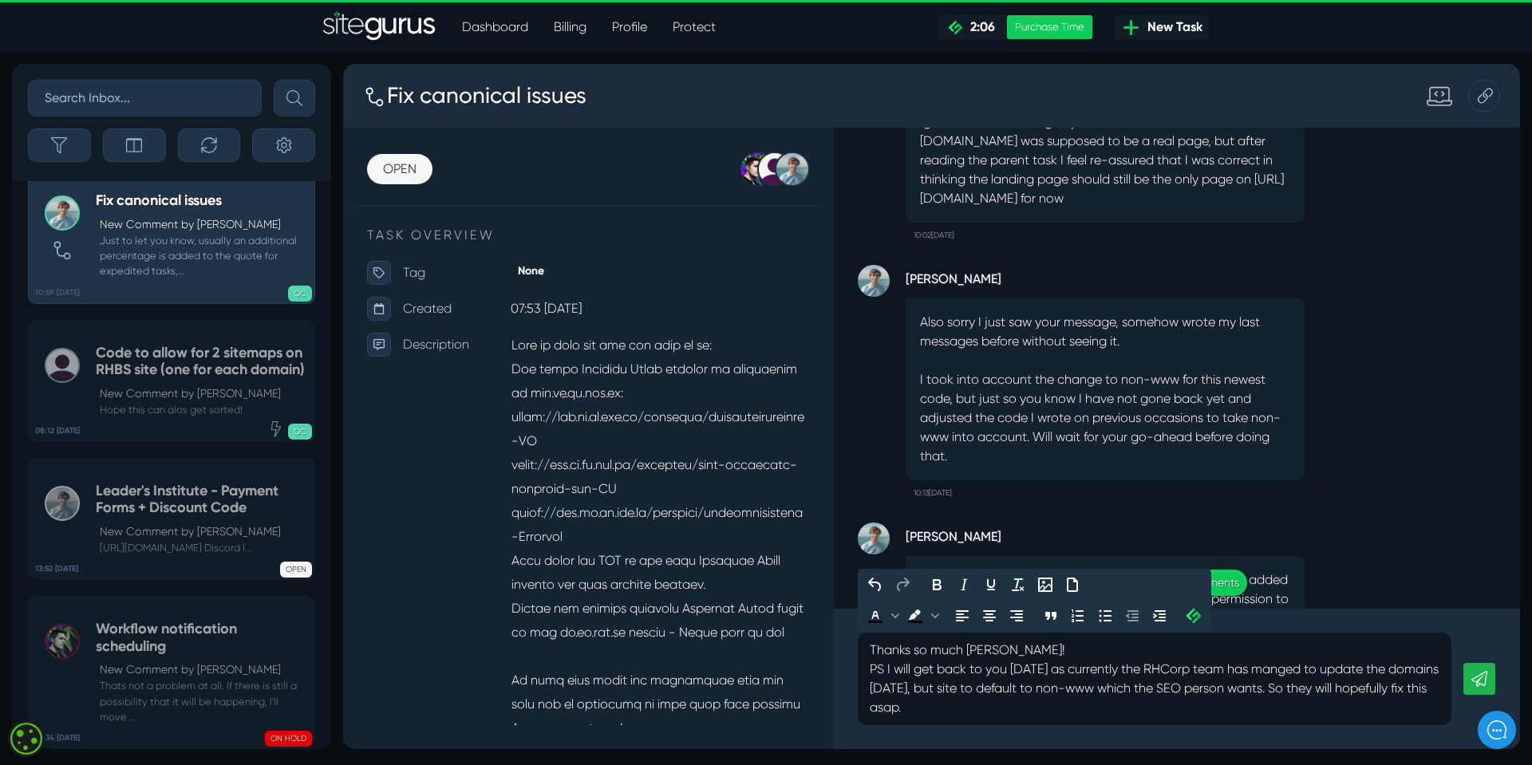
scroll to position [-417, 0]
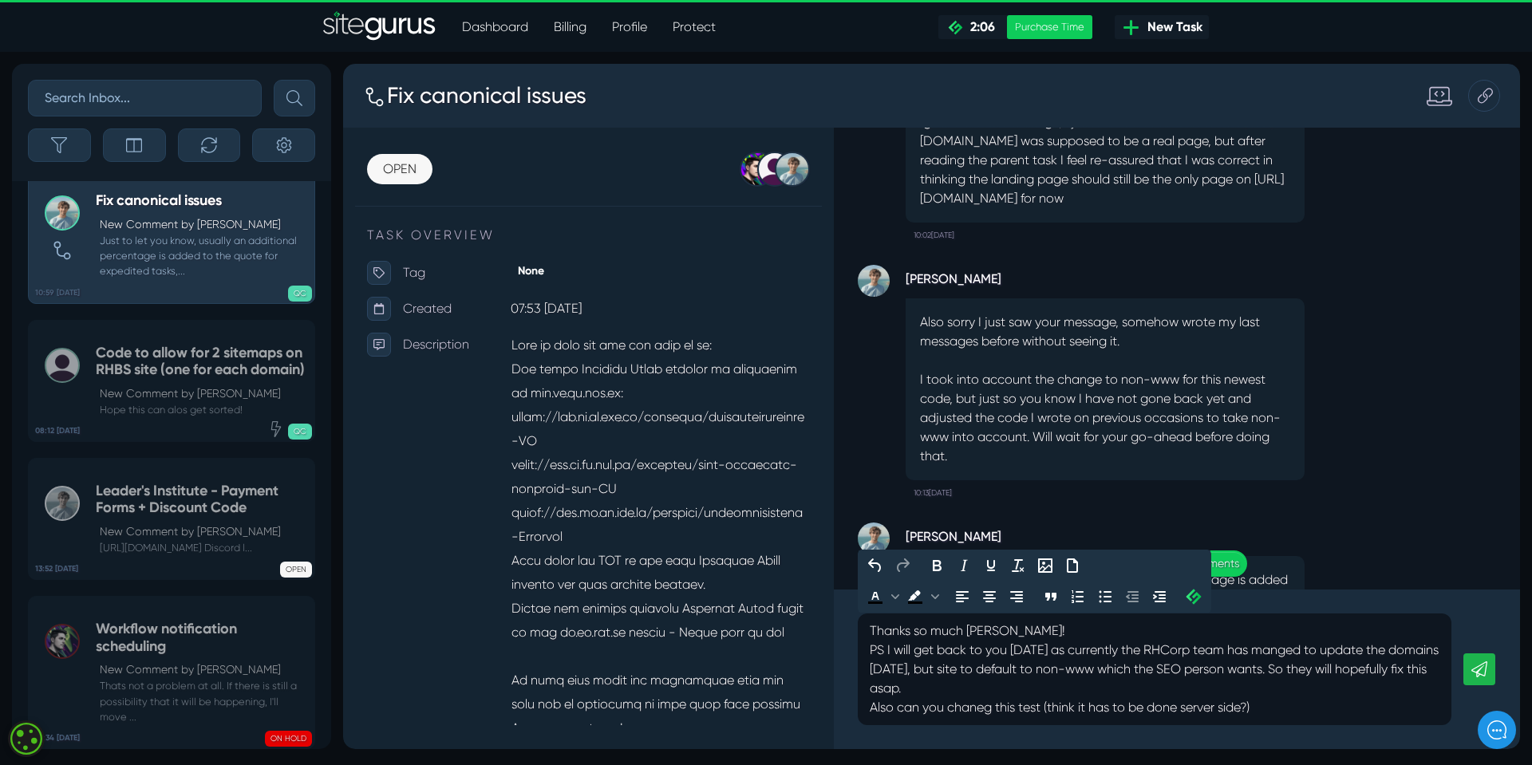
click at [1273, 708] on p "PS I will get back to you [DATE] as currently the RHCorp team has manged to upd…" at bounding box center [1155, 679] width 570 height 77
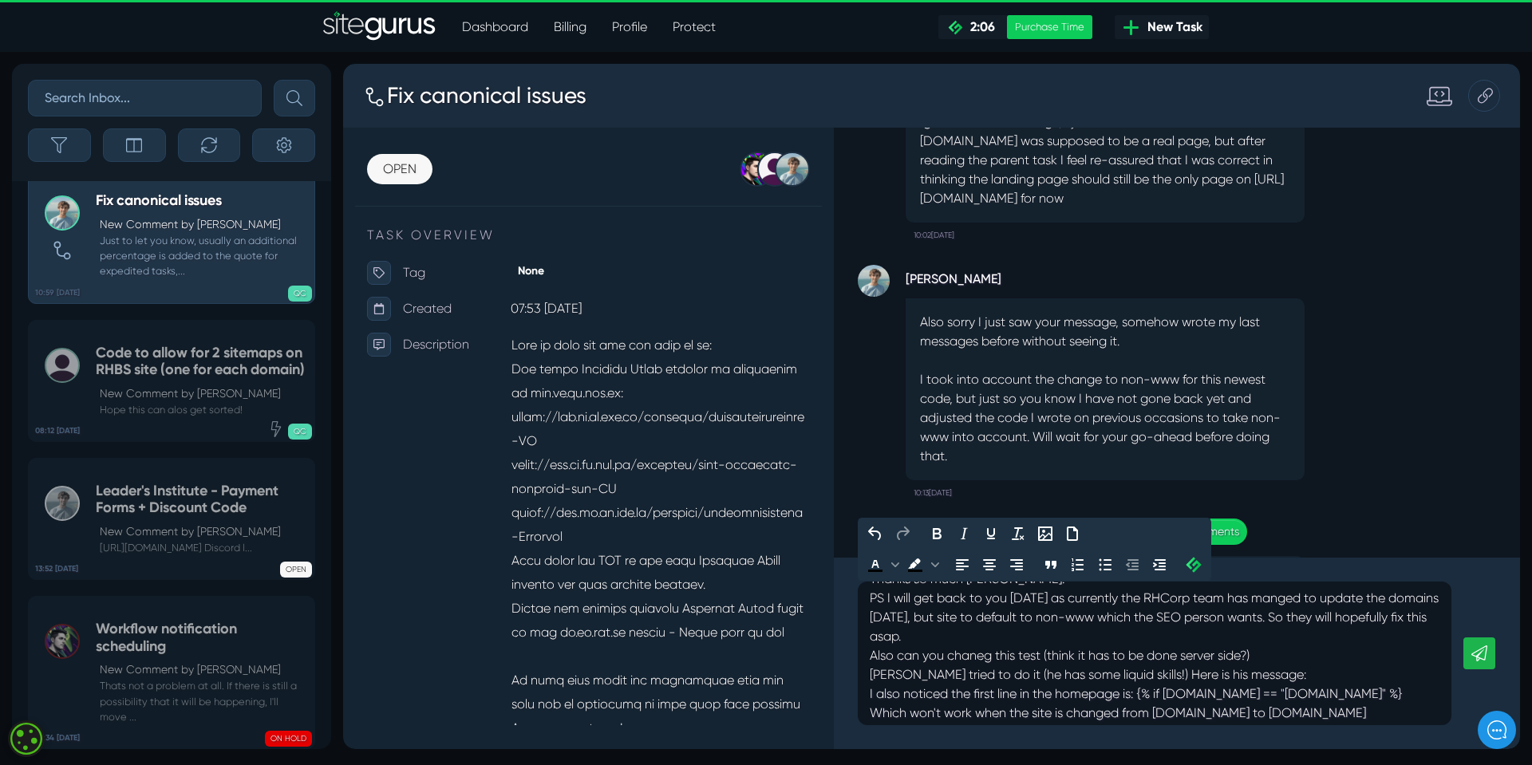
scroll to position [0, 0]
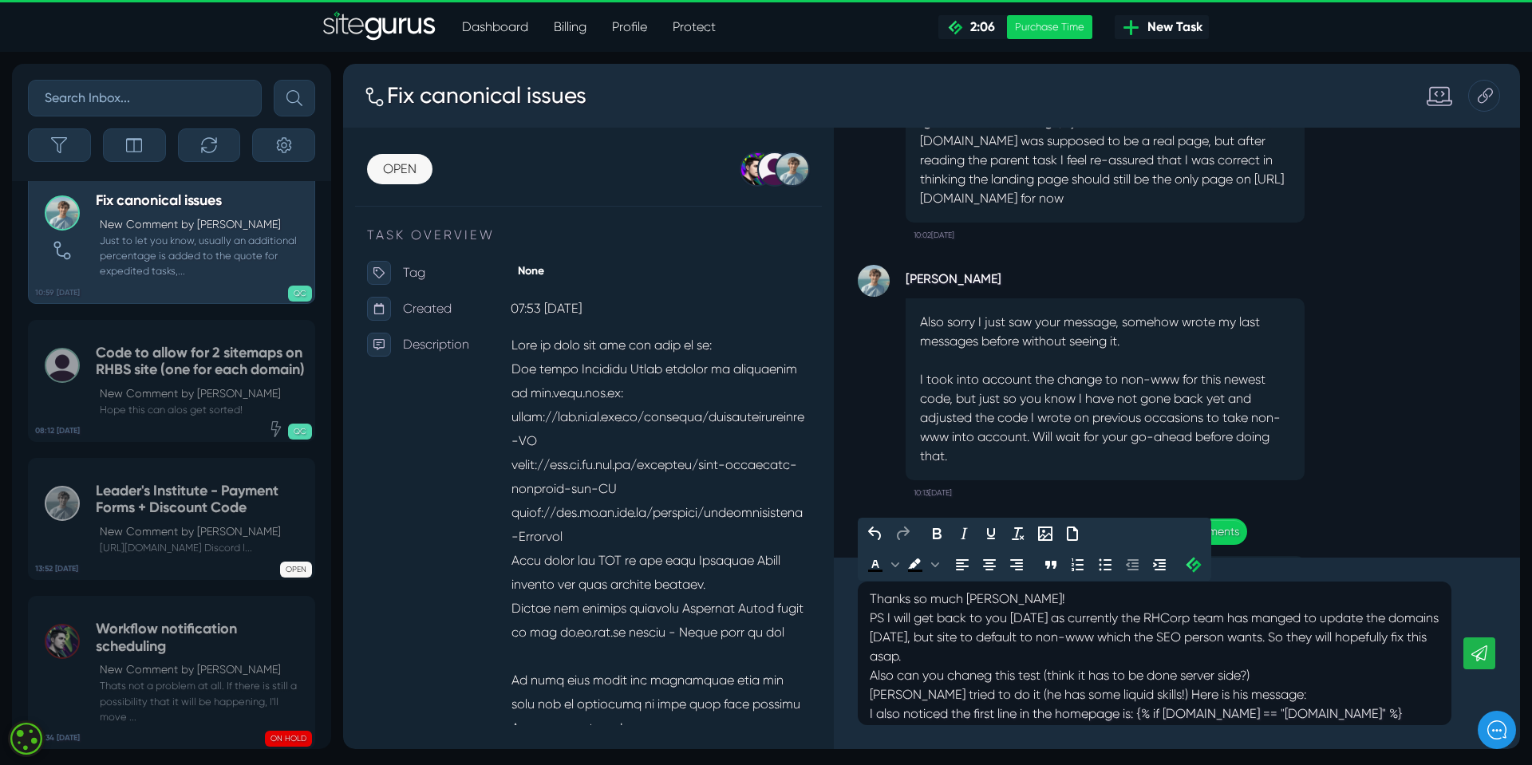
click at [962, 674] on p "PS I will get back to you [DATE] as currently the RHCorp team has manged to upd…" at bounding box center [1155, 657] width 570 height 96
click at [1029, 674] on p "PS I will get back to you [DATE] as currently the RHCorp team has manged to upd…" at bounding box center [1155, 657] width 570 height 96
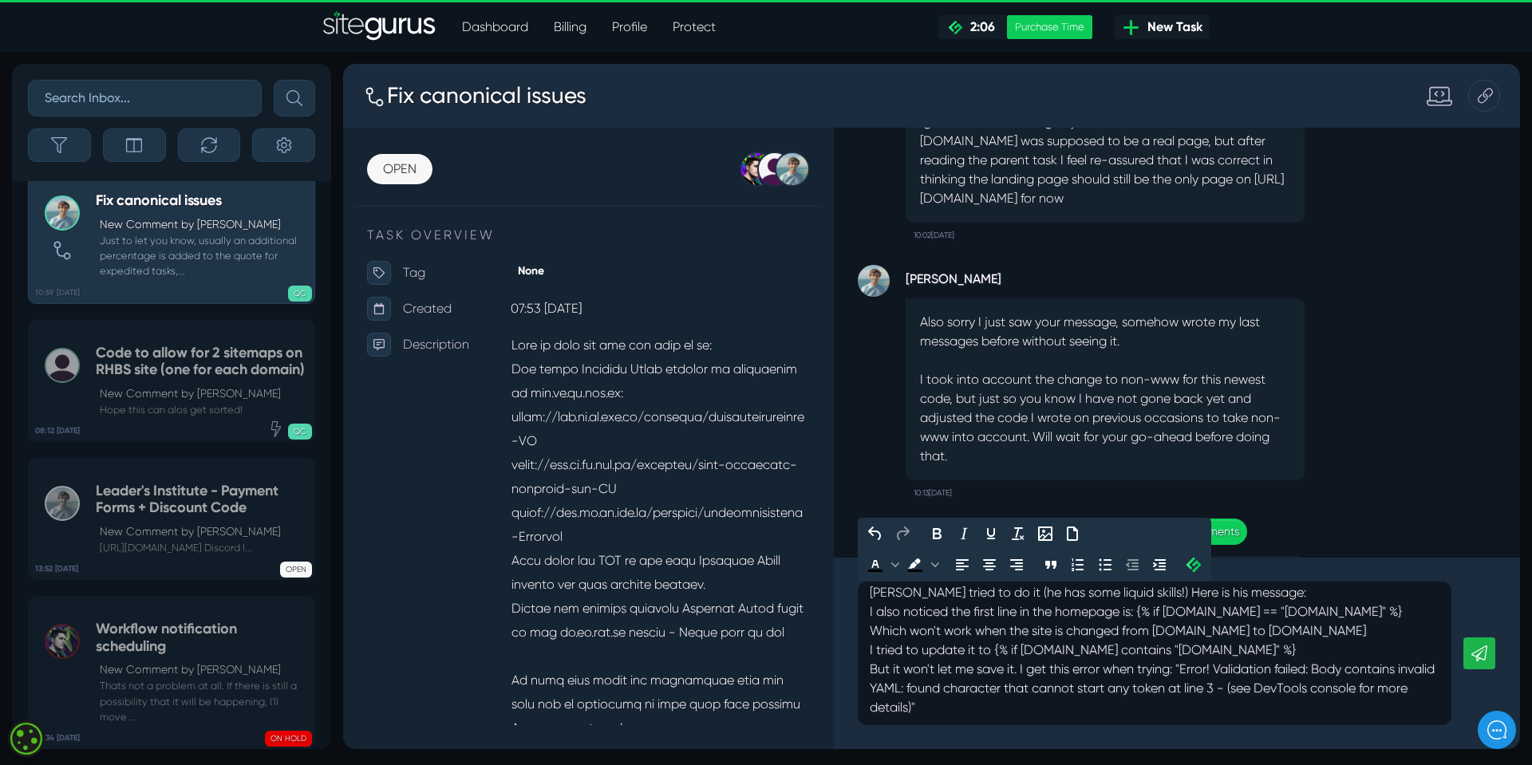
scroll to position [42, 0]
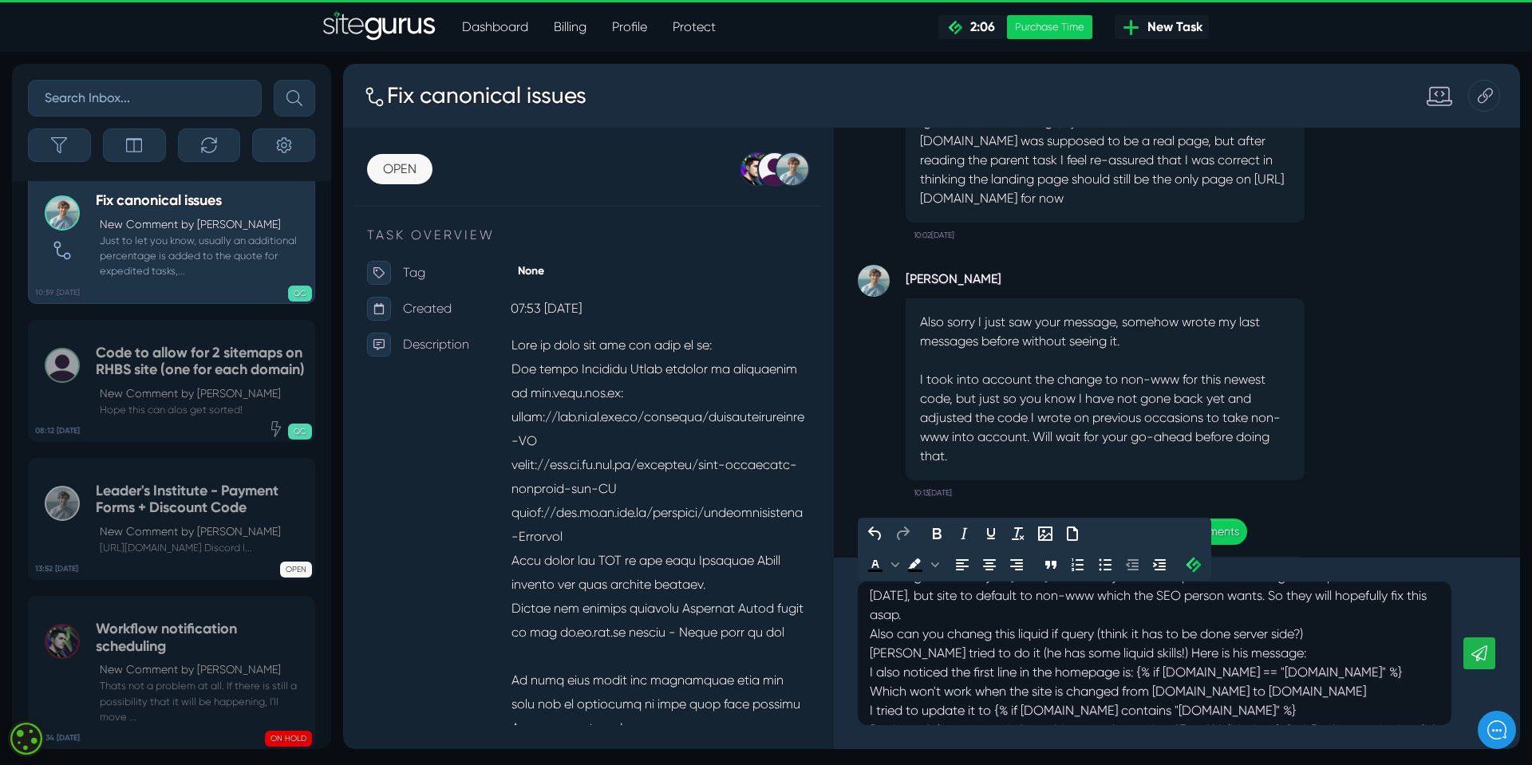
click at [1140, 656] on p "PS I will get back to you [DATE] as currently the RHCorp team has manged to upd…" at bounding box center [1155, 615] width 570 height 96
click at [986, 677] on p "PS I will get back to you [DATE] as currently the RHCorp team has manged to upd…" at bounding box center [1155, 624] width 570 height 115
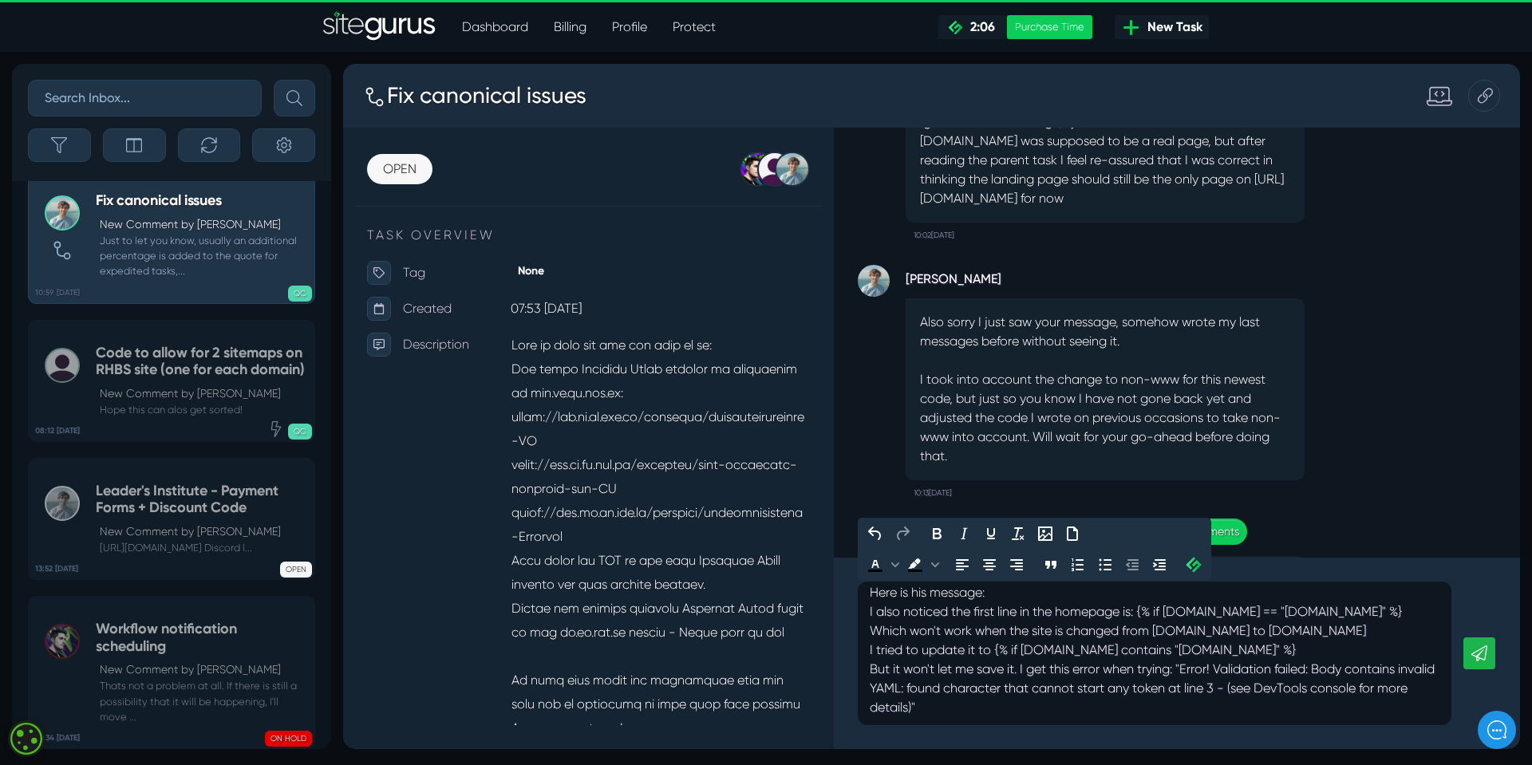
scroll to position [61, 0]
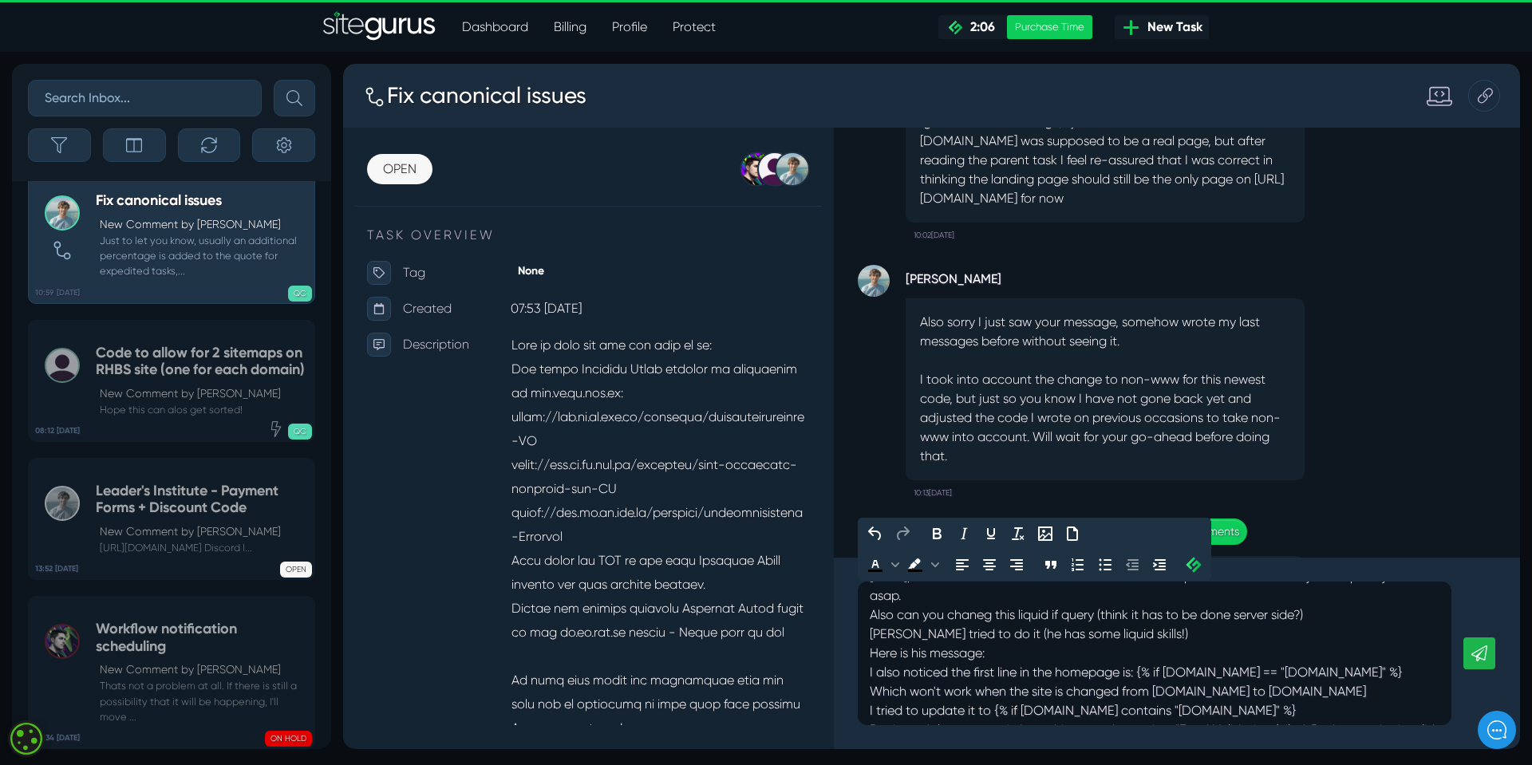
click at [991, 614] on p "PS I will get back to you [DATE] as currently the RHCorp team has manged to upd…" at bounding box center [1155, 605] width 570 height 115
click at [1054, 613] on p "PS I will get back to you [DATE] as currently the RHCorp team has manged to upd…" at bounding box center [1155, 605] width 570 height 115
click at [1103, 617] on p "PS I will get back to you [DATE] as currently the RHCorp team has manged to upd…" at bounding box center [1155, 605] width 570 height 115
click at [983, 636] on p "PS I will get back to you [DATE] as currently the RHCorp team has manged to upd…" at bounding box center [1155, 605] width 570 height 115
click at [951, 654] on p "PS I will get back to you [DATE] as currently the RHCorp team has manged to upd…" at bounding box center [1155, 605] width 570 height 115
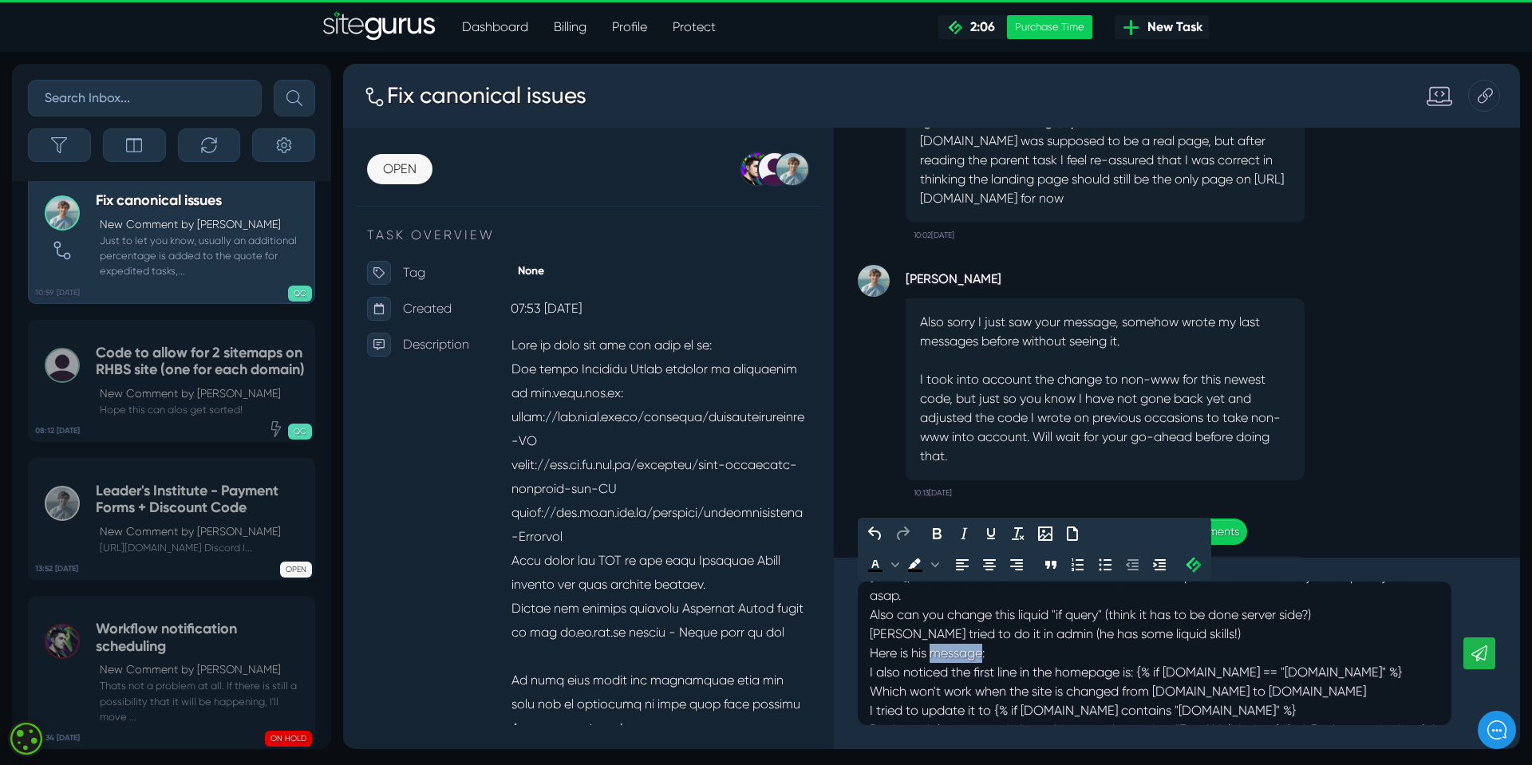
click at [951, 654] on p "PS I will get back to you [DATE] as currently the RHCorp team has manged to upd…" at bounding box center [1155, 605] width 570 height 115
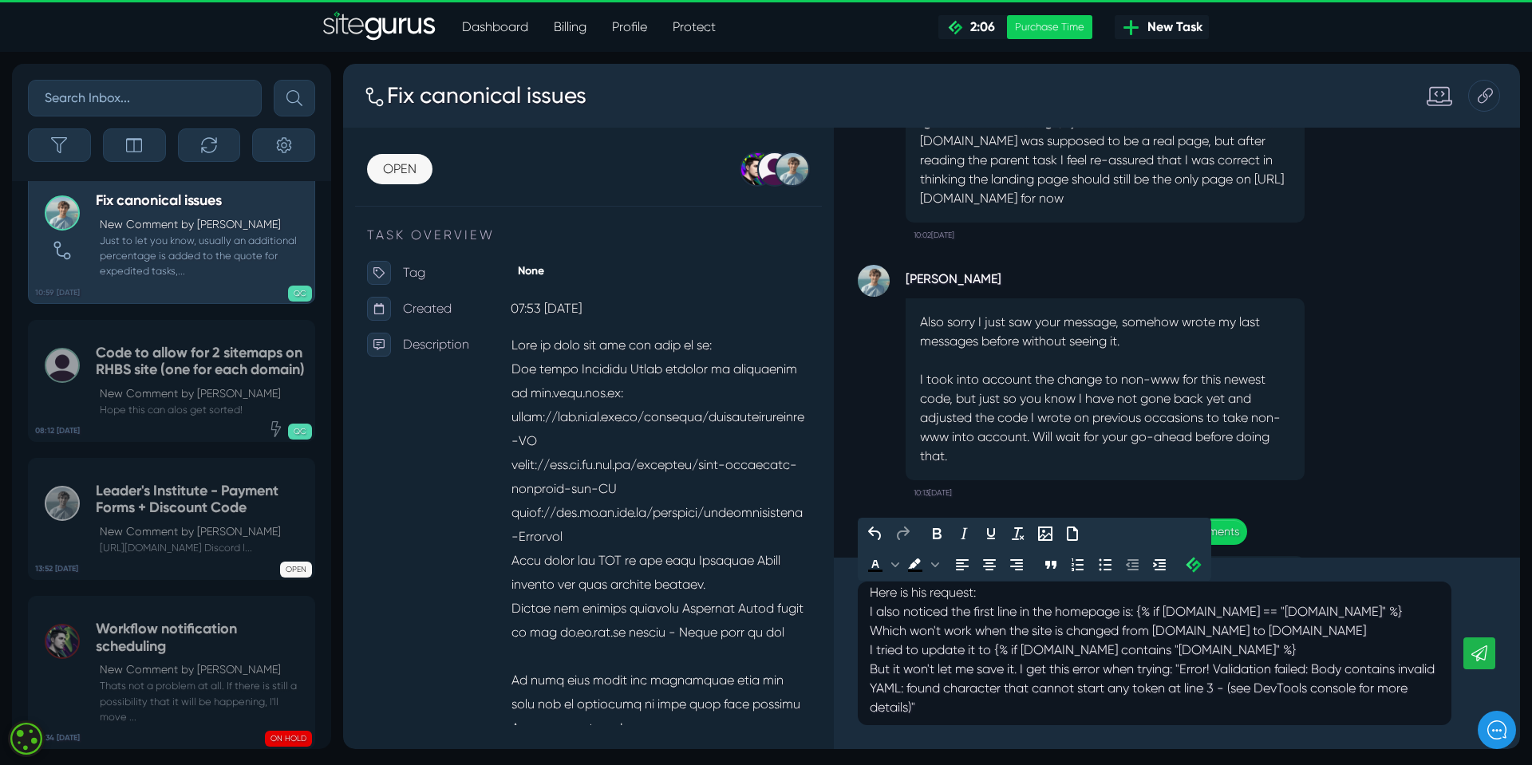
click at [968, 710] on div "But it won't let me save it. I get this error when trying: "Error! Validation f…" at bounding box center [1155, 688] width 570 height 57
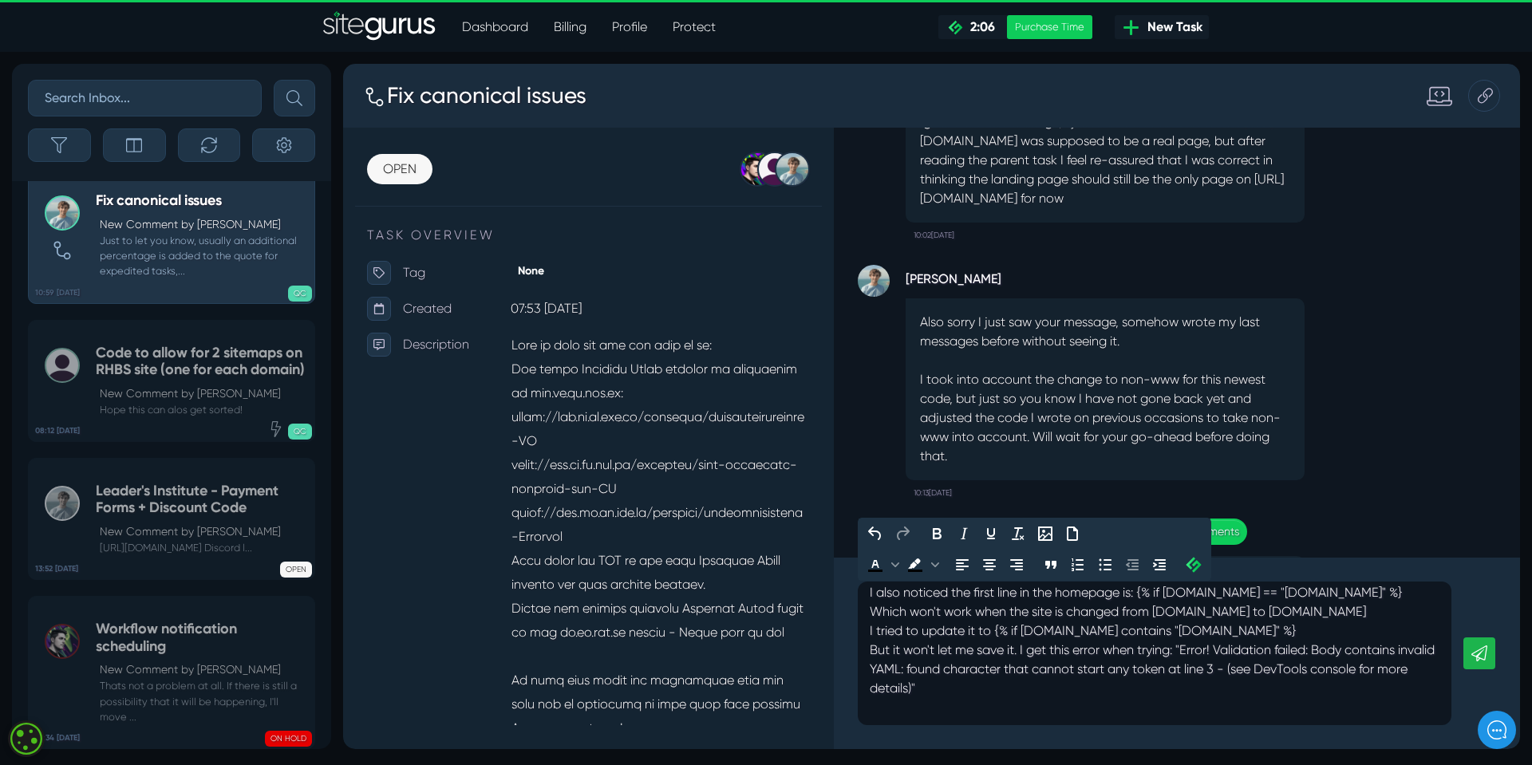
scroll to position [168, 0]
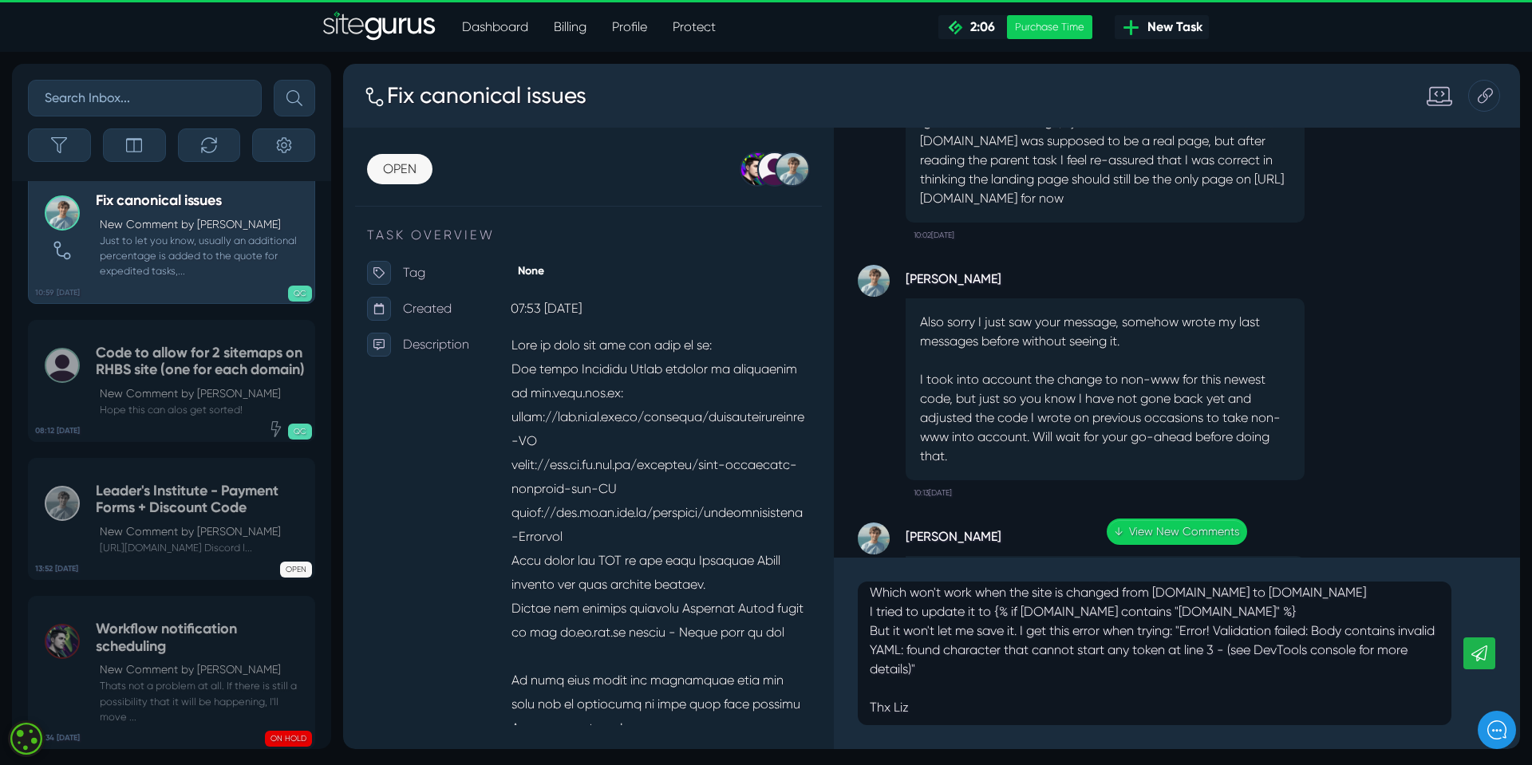
click at [1481, 649] on icon at bounding box center [1480, 654] width 16 height 16
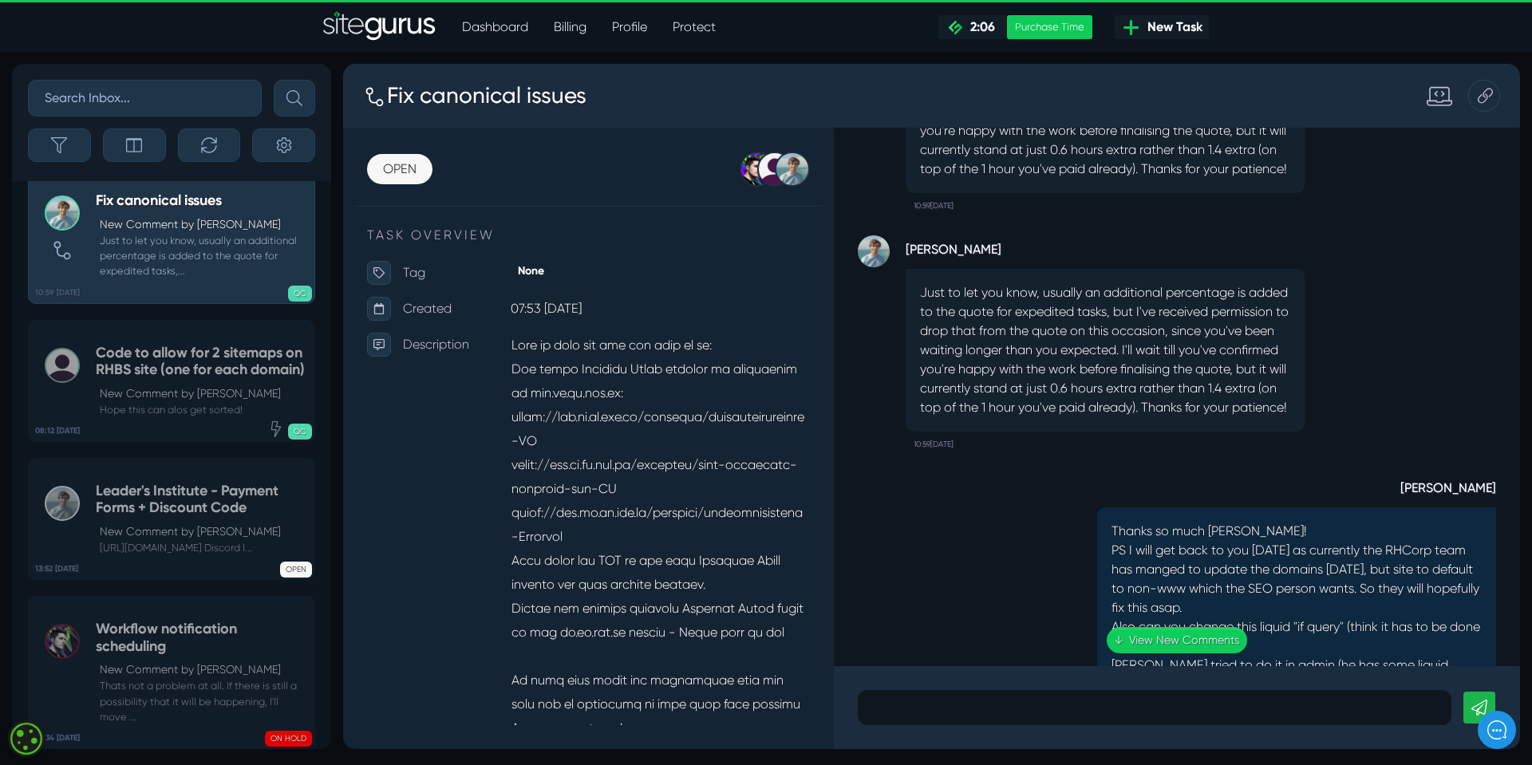
scroll to position [-848, 0]
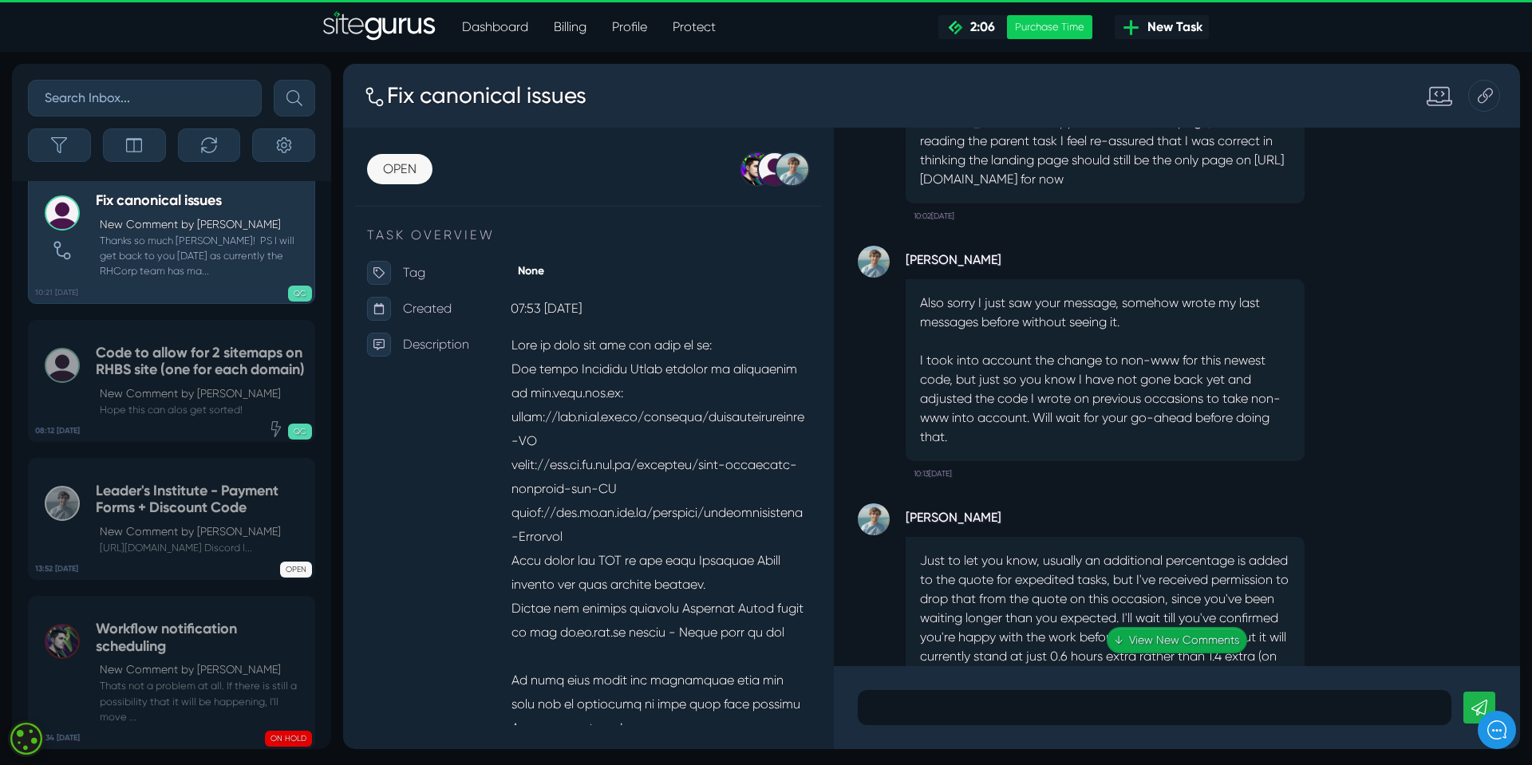
click at [1152, 639] on link "↓ View New Comments" at bounding box center [1177, 640] width 140 height 26
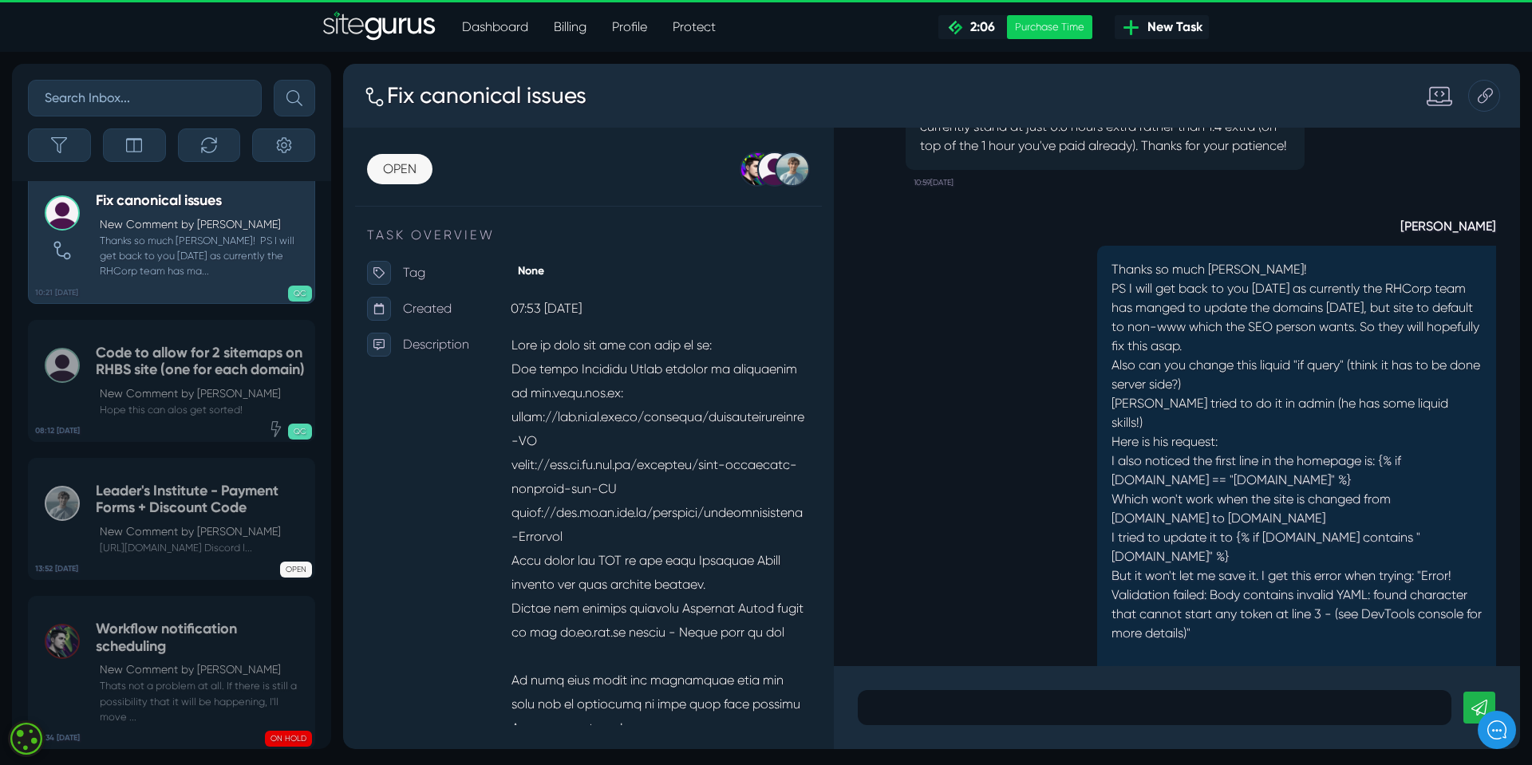
scroll to position [1, 0]
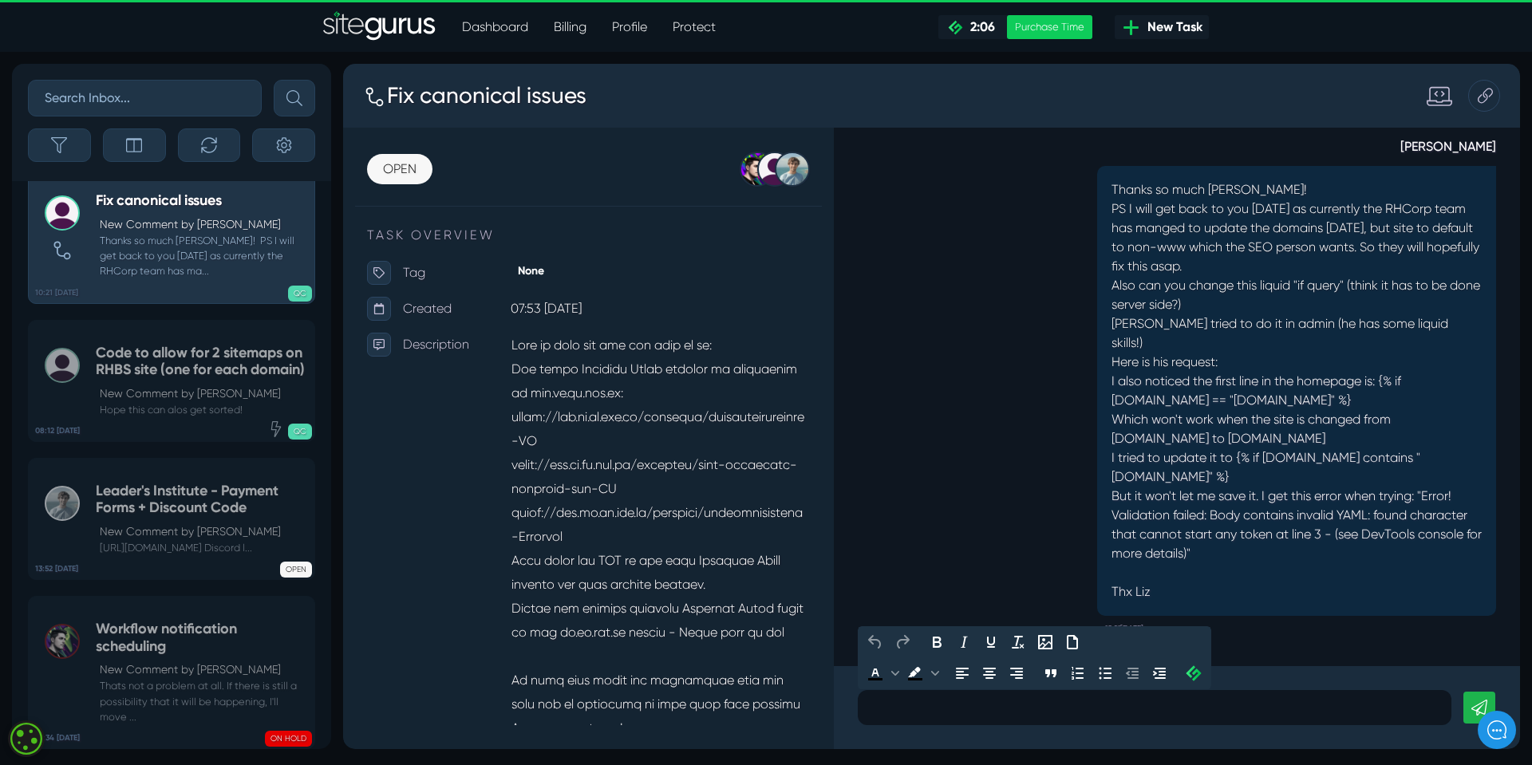
click at [935, 704] on p at bounding box center [1155, 707] width 570 height 19
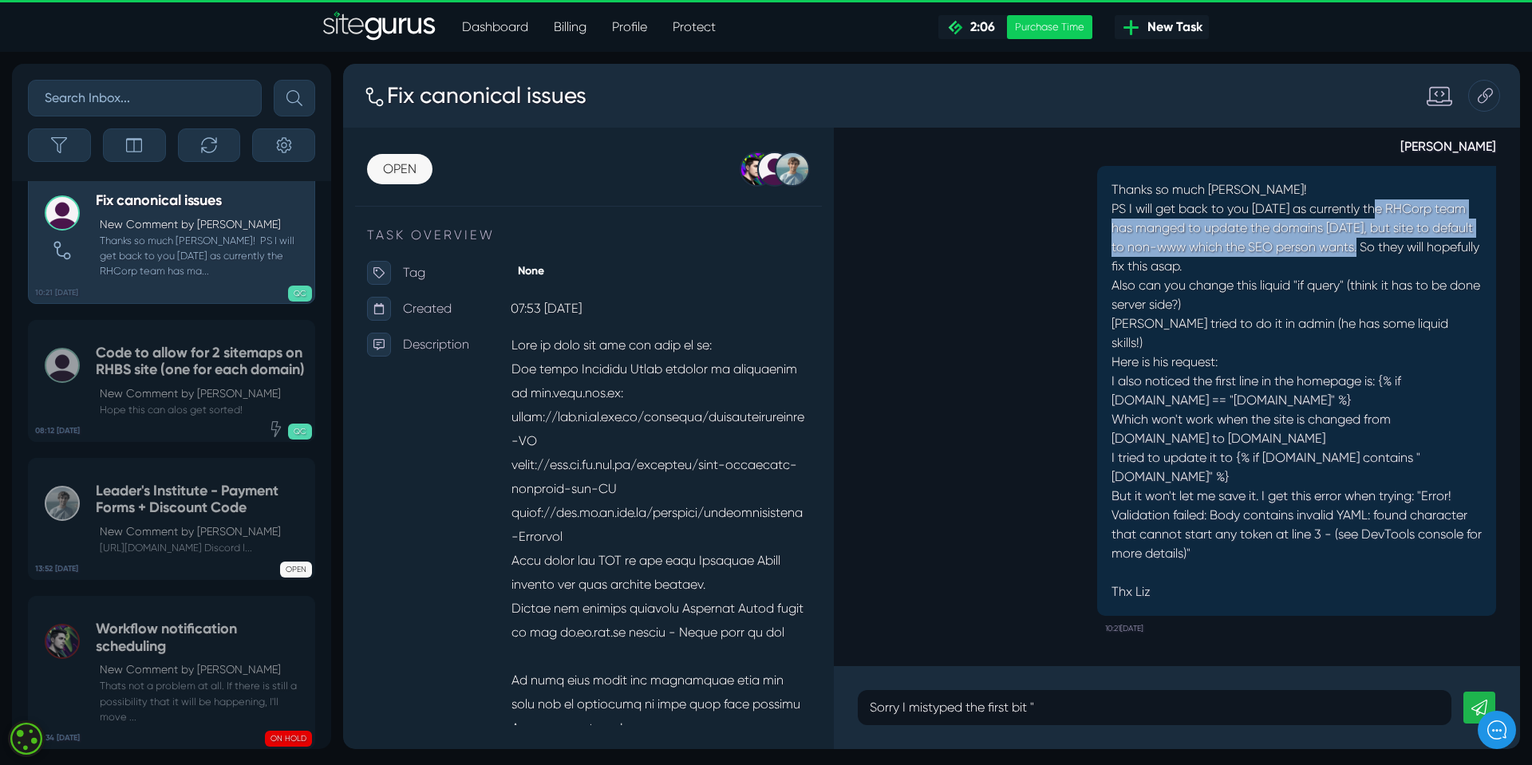
drag, startPoint x: 1376, startPoint y: 227, endPoint x: 1390, endPoint y: 263, distance: 37.6
click at [1390, 263] on p "PS I will get back to you [DATE] as currently the RHCorp team has manged to upd…" at bounding box center [1297, 286] width 370 height 172
copy p "the RHCorp team has manged to update the domains [DATE], but site to default to…"
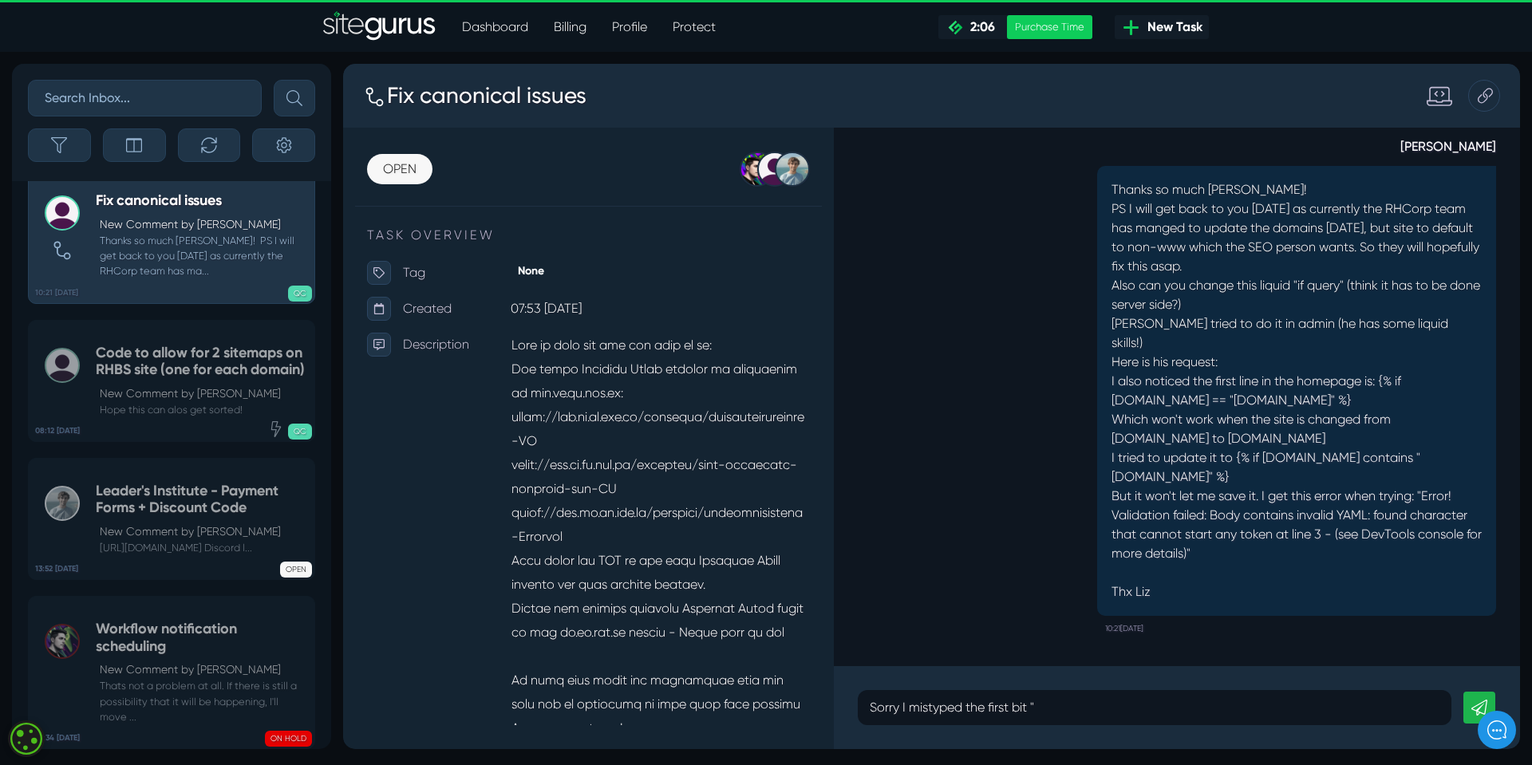
click at [1075, 704] on p "Sorry I mistyped the first bit "" at bounding box center [1155, 707] width 570 height 19
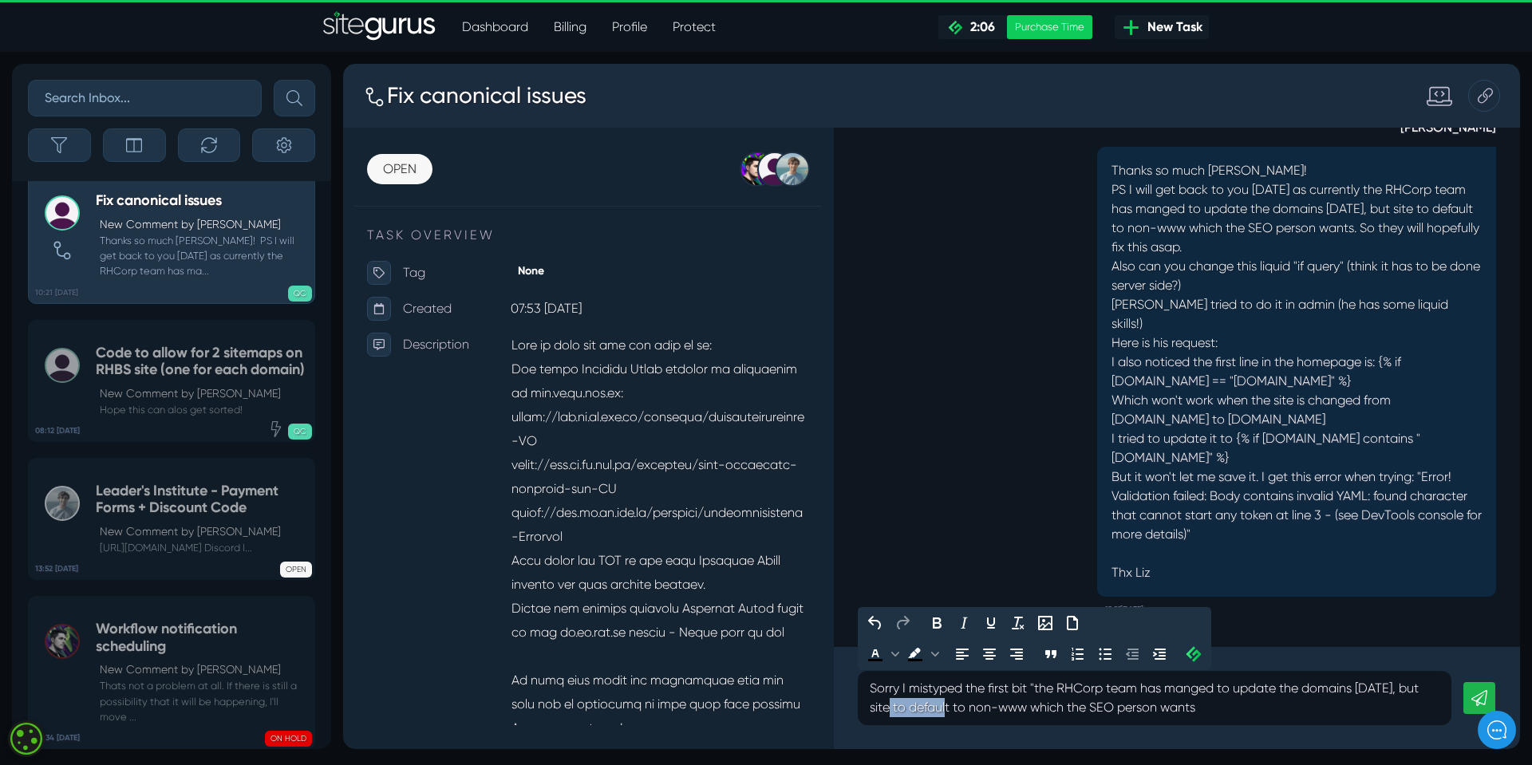
drag, startPoint x: 895, startPoint y: 706, endPoint x: 951, endPoint y: 706, distance: 55.9
click at [951, 706] on p "Sorry I mistyped the first bit "the RHCorp team has manged to update the domain…" at bounding box center [1155, 698] width 570 height 38
click at [904, 714] on p "Sorry I mistyped the first bit "the RHCorp team has manged to update the domain…" at bounding box center [1155, 698] width 570 height 38
drag, startPoint x: 893, startPoint y: 710, endPoint x: 948, endPoint y: 708, distance: 55.1
click at [948, 708] on p "Sorry I mistyped the first bit "the RHCorp team has manged to update the domain…" at bounding box center [1155, 698] width 570 height 38
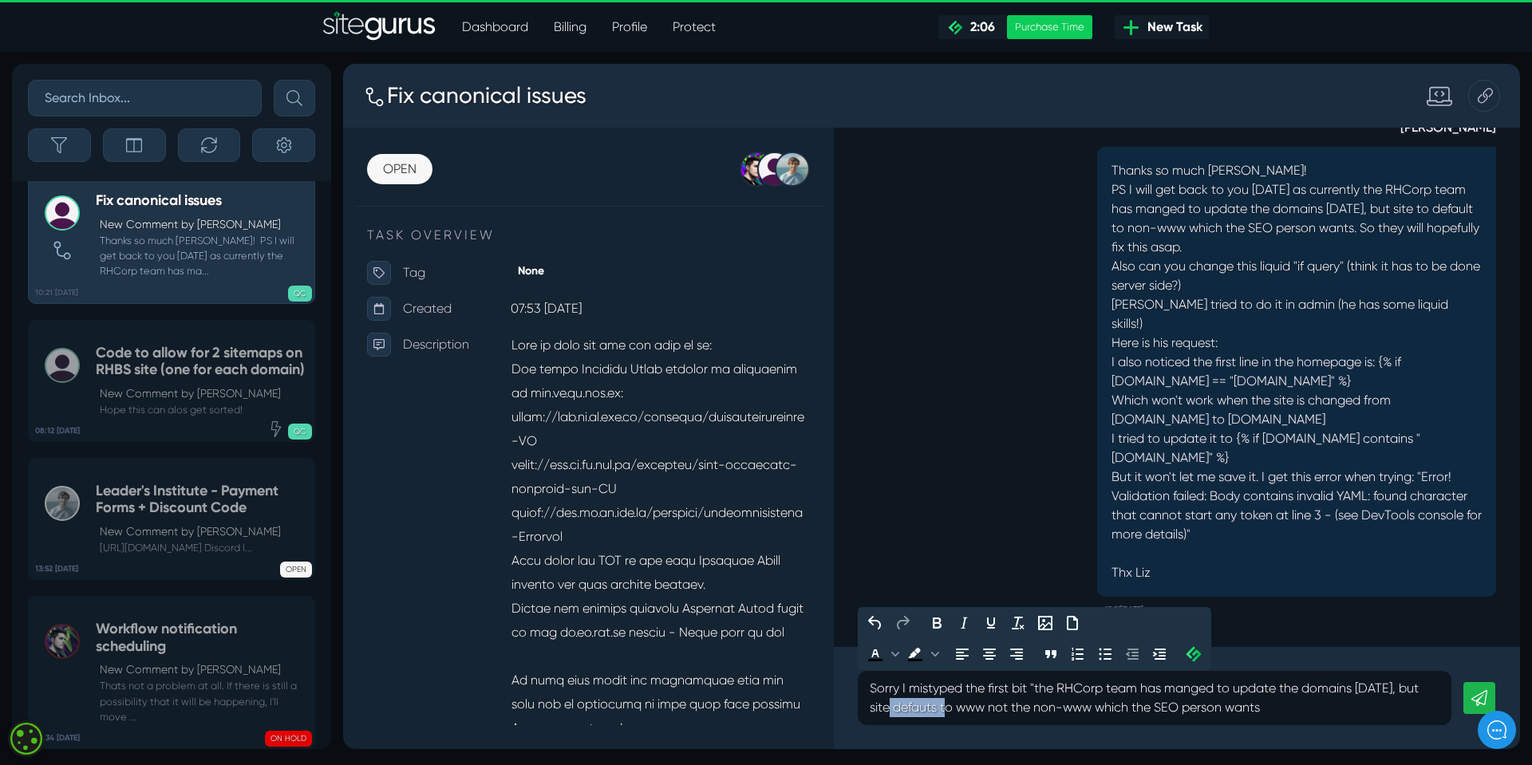
drag, startPoint x: 894, startPoint y: 707, endPoint x: 952, endPoint y: 705, distance: 58.3
click at [952, 705] on p "Sorry I mistyped the first bit "the RHCorp team has manged to update the domain…" at bounding box center [1155, 698] width 570 height 38
click at [1050, 711] on p "Sorry I mistyped the first bit "the RHCorp team has manged to update the domain…" at bounding box center [1155, 698] width 570 height 38
click at [1301, 710] on p "Sorry I mistyped the first bit "the RHCorp team has manged to update the domain…" at bounding box center [1155, 698] width 570 height 38
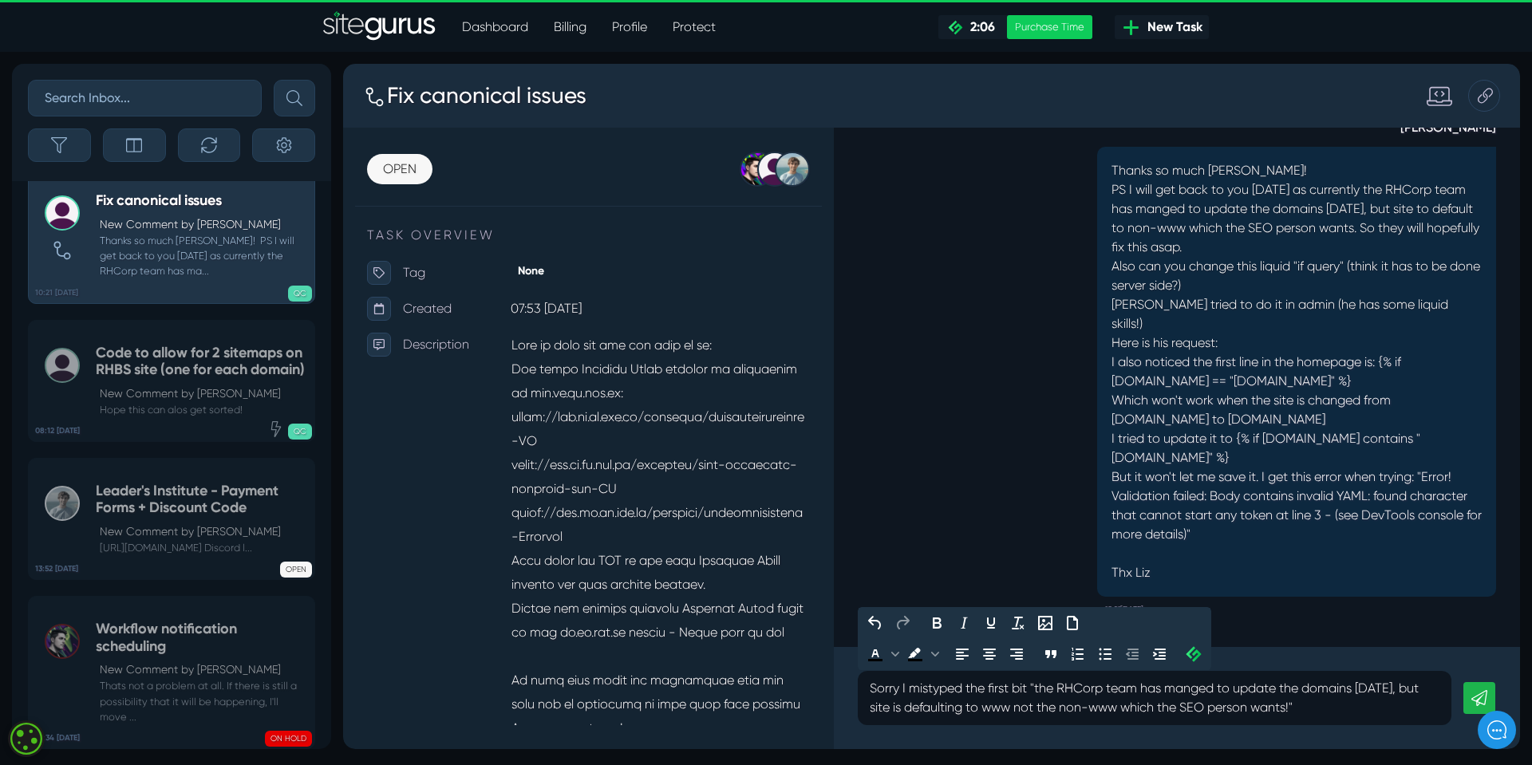
click at [908, 708] on p "Sorry I mistyped the first bit "the RHCorp team has manged to update the domain…" at bounding box center [1155, 698] width 570 height 38
click at [1348, 705] on p "Sorry I mistyped the first bit "the RHCorp team has manged to update the domain…" at bounding box center [1155, 698] width 570 height 38
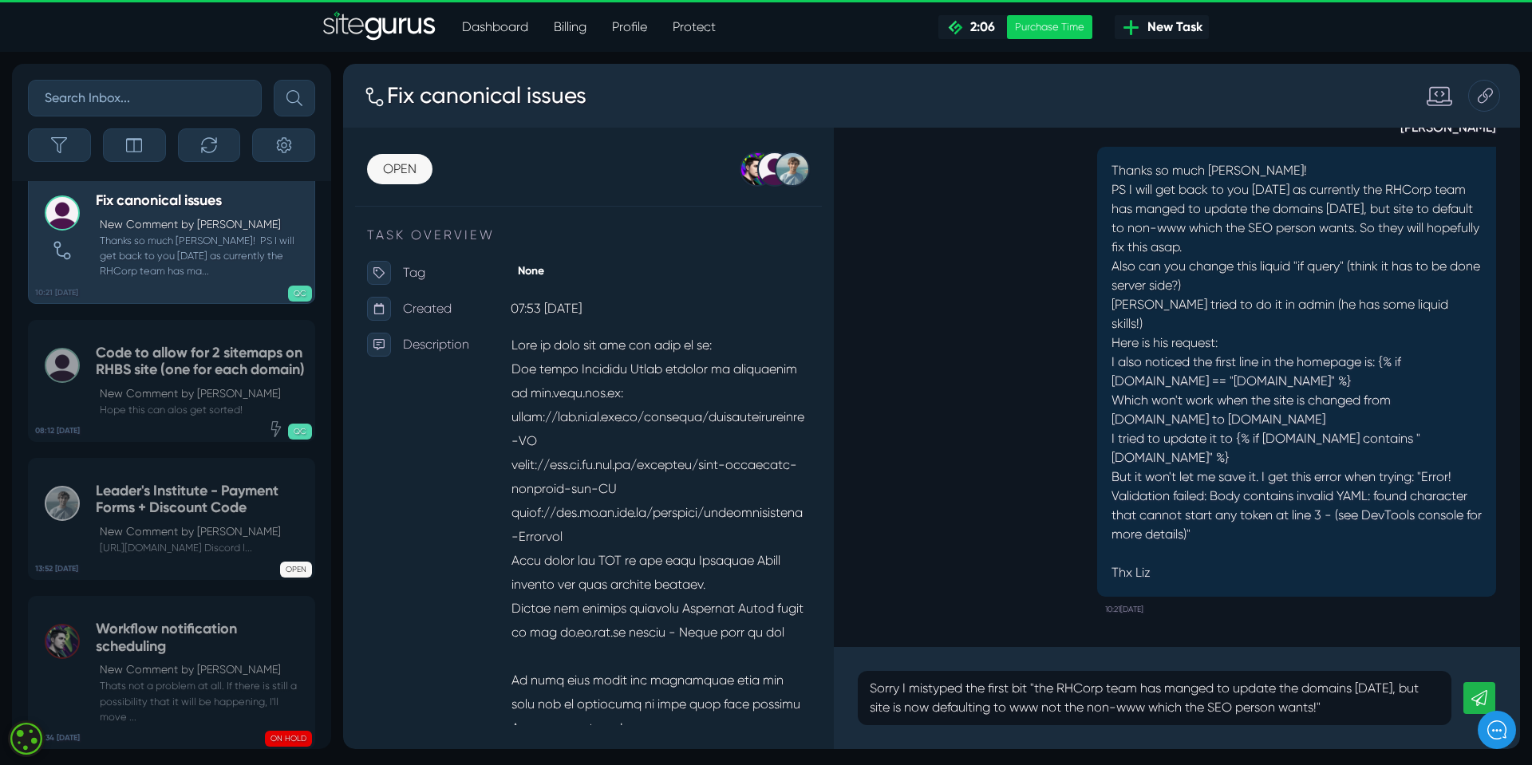
click at [1478, 702] on icon at bounding box center [1480, 698] width 16 height 16
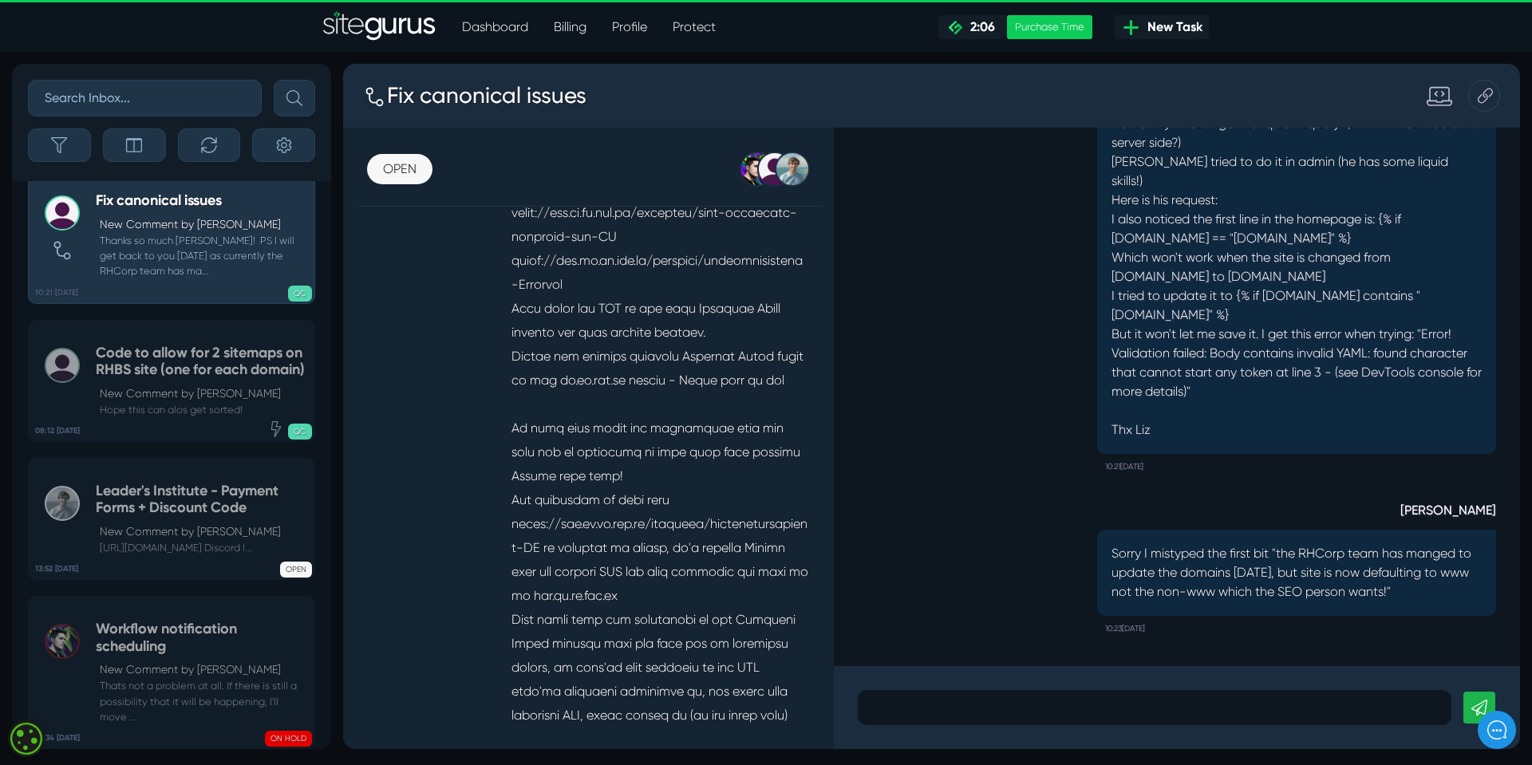
scroll to position [-159, 0]
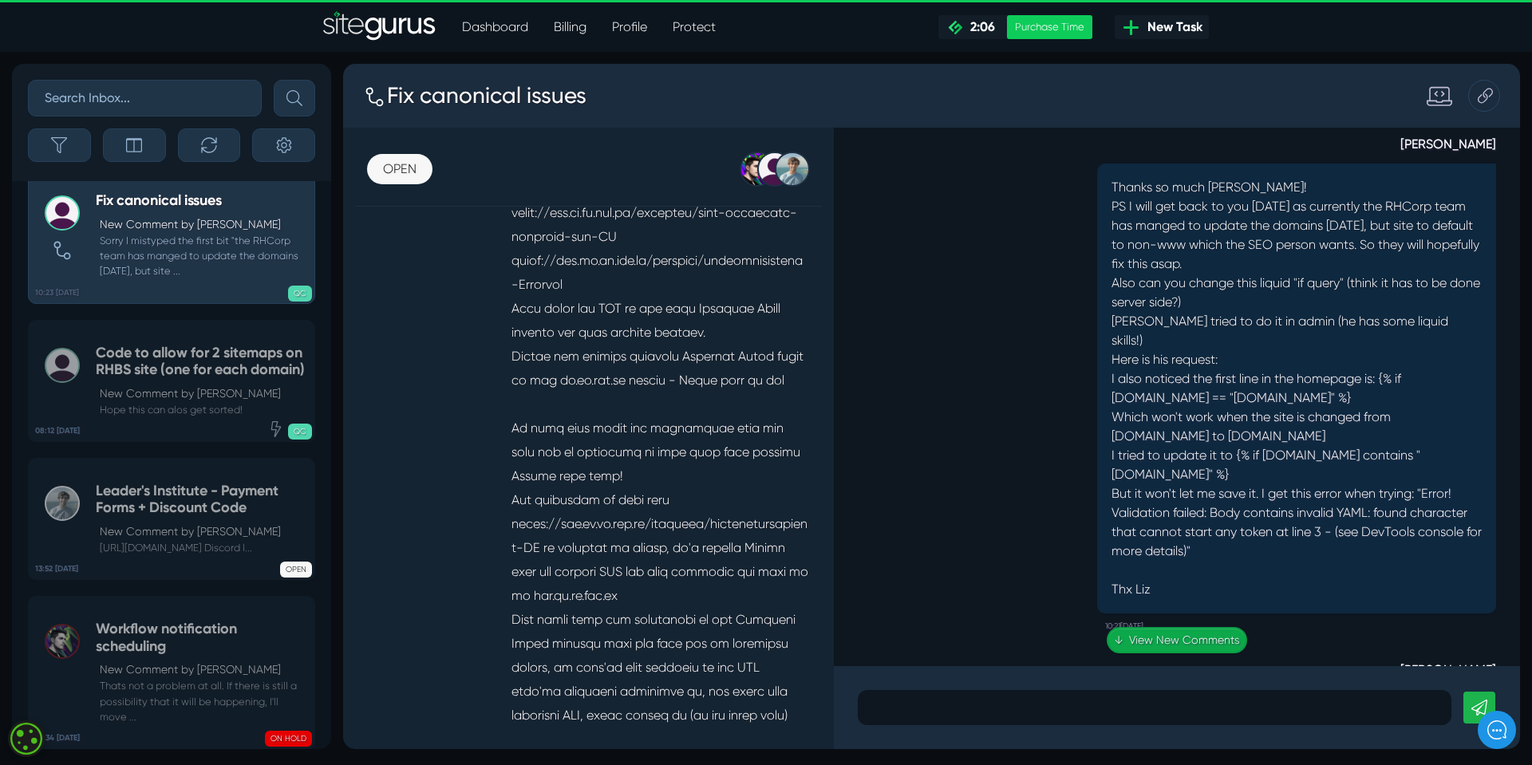
click at [1185, 645] on link "↓ View New Comments" at bounding box center [1177, 640] width 140 height 26
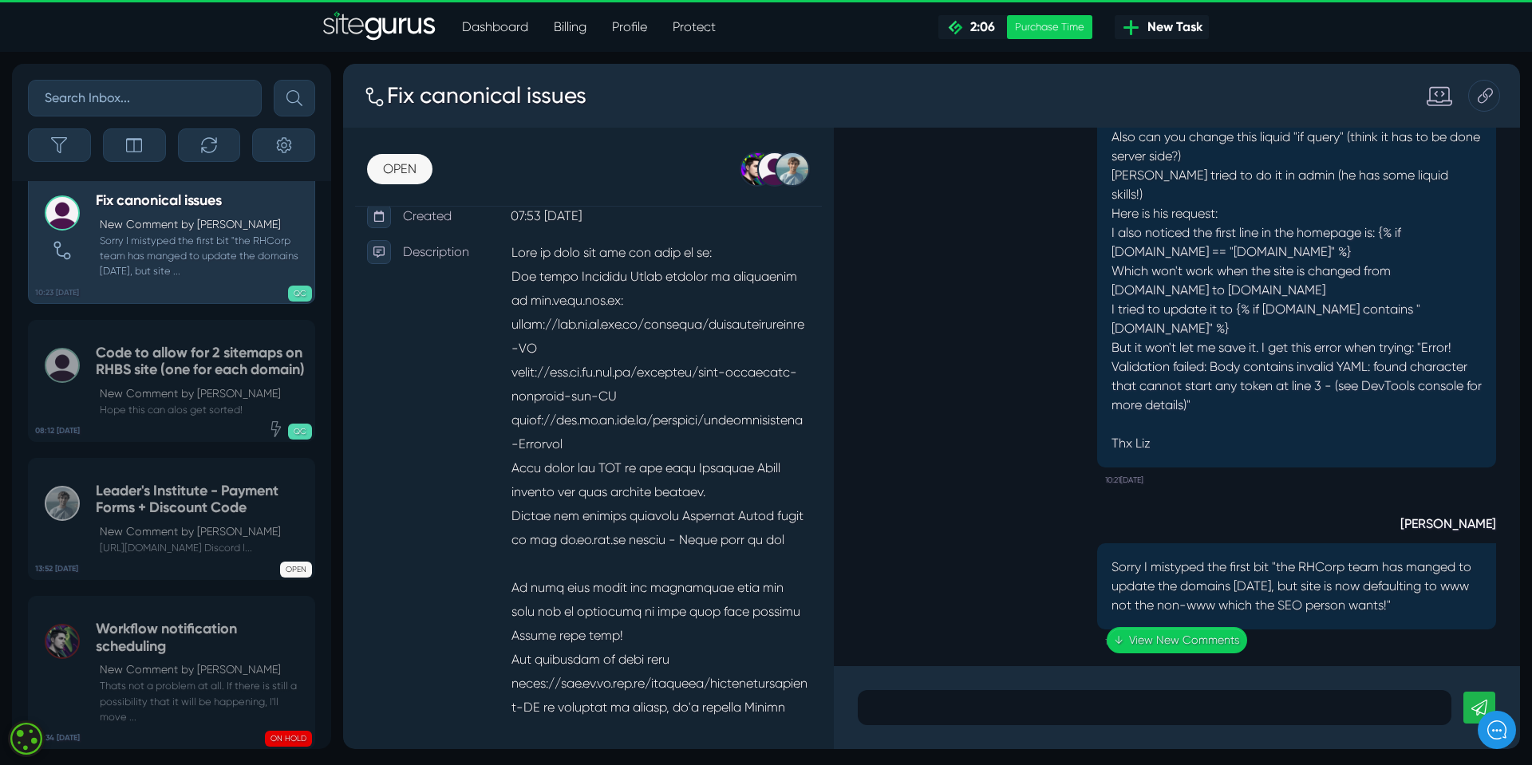
scroll to position [1, 0]
